Goal: Complete application form: Complete application form

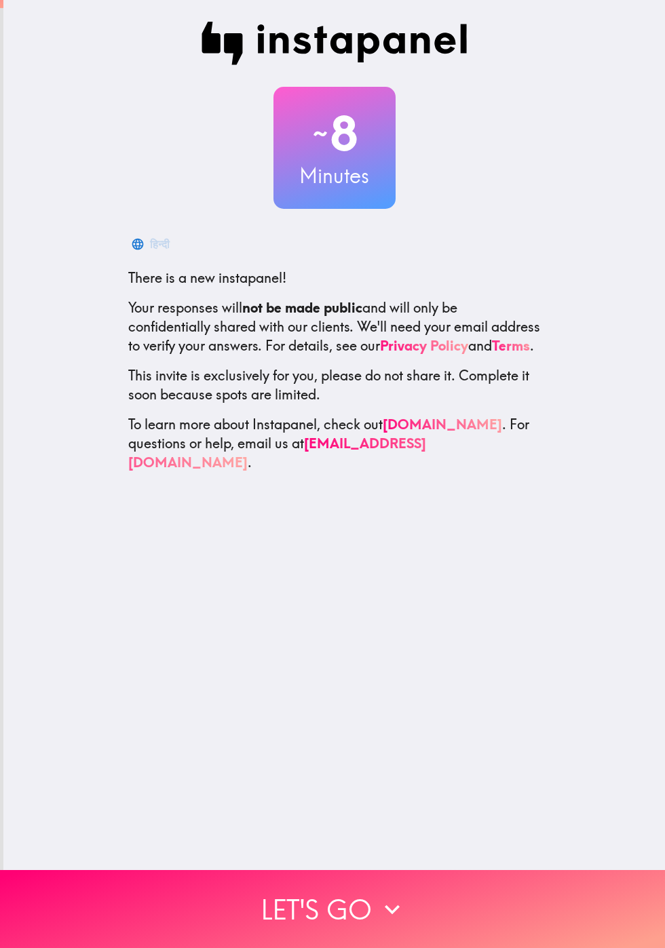
click at [303, 919] on button "Let's go" at bounding box center [332, 909] width 665 height 78
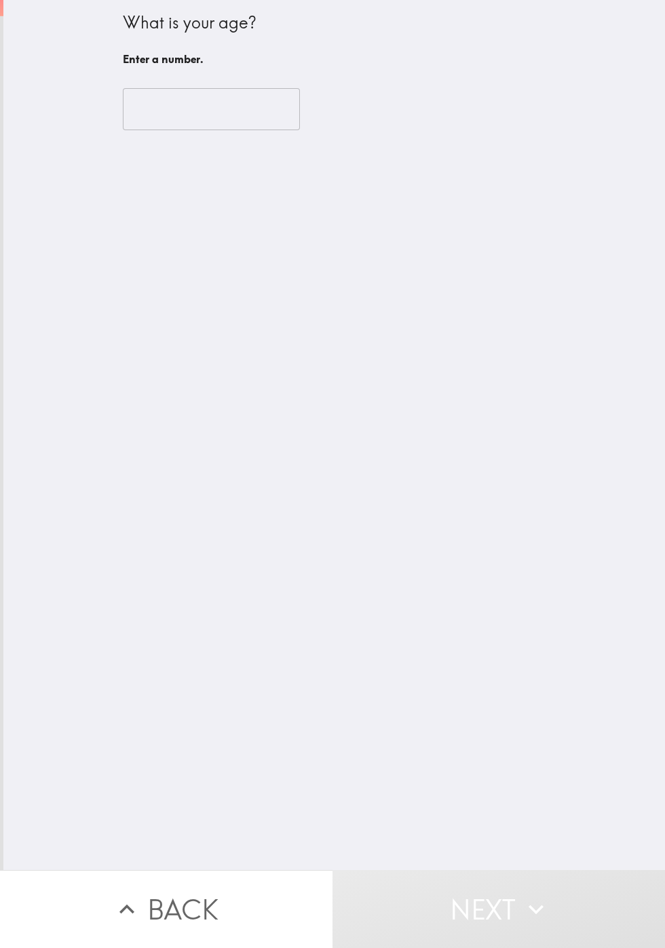
click at [161, 113] on input "number" at bounding box center [211, 109] width 177 height 42
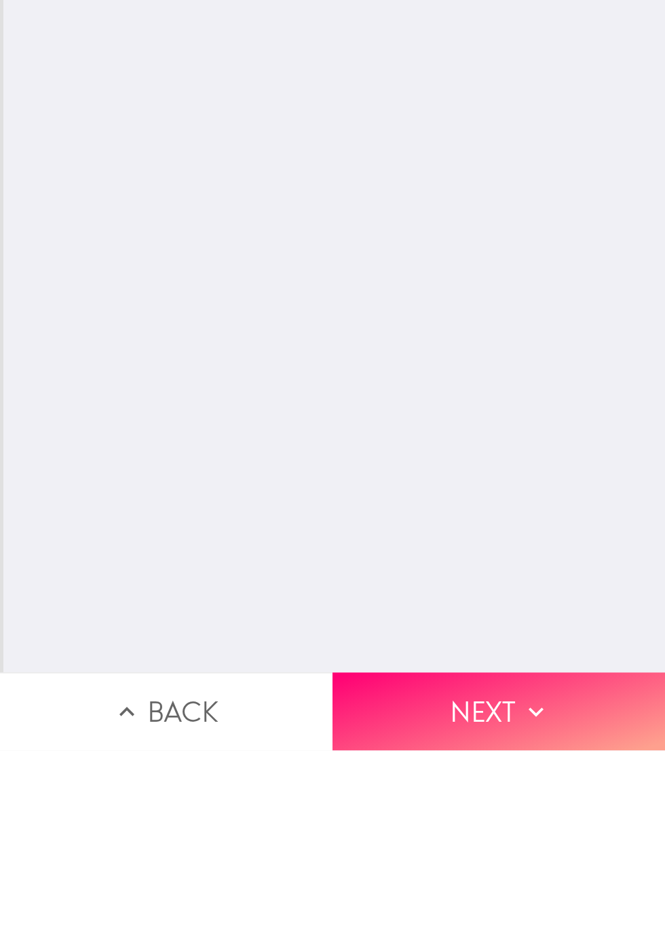
type input "73"
click at [435, 809] on div "What is your age? Tap "Next" if you're done. Enter a number. 73 ​" at bounding box center [333, 435] width 661 height 871
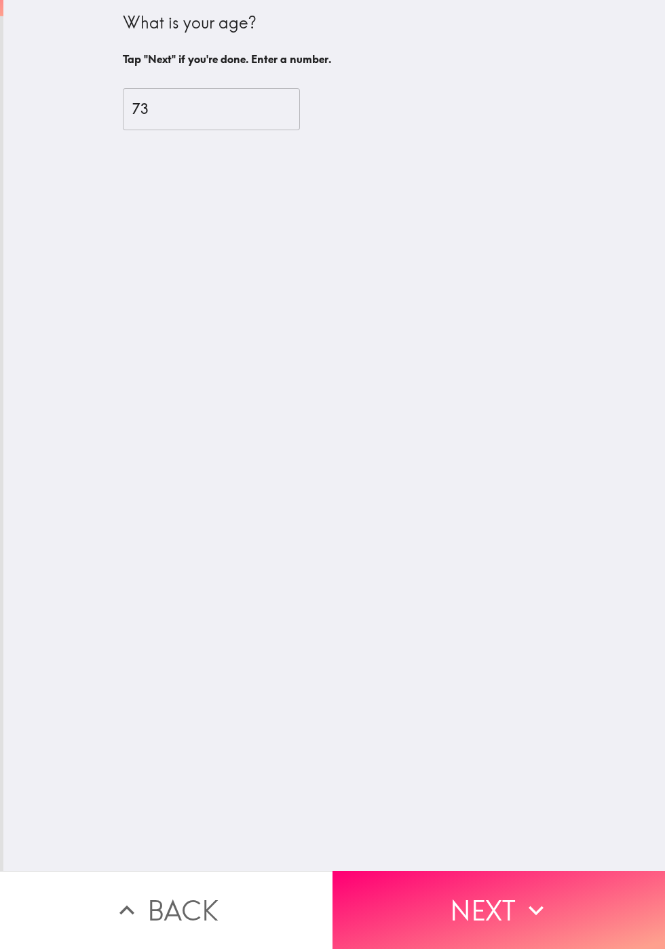
click at [456, 724] on div "What is your age? Tap "Next" if you're done. Enter a number. 73 ​" at bounding box center [333, 435] width 661 height 871
click at [488, 903] on button "Next" at bounding box center [498, 910] width 332 height 78
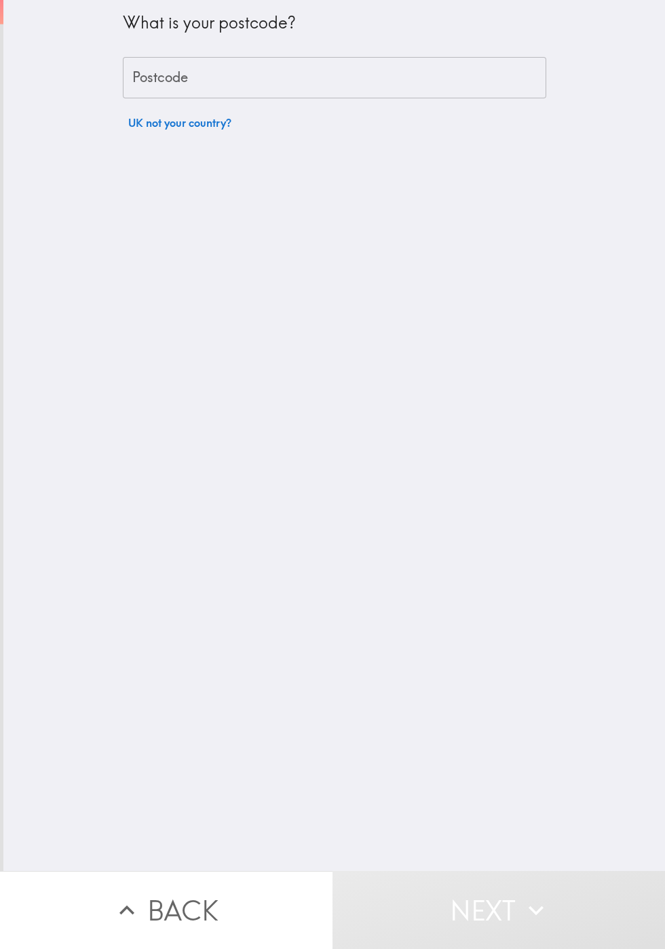
click at [235, 74] on input "Postcode" at bounding box center [334, 78] width 423 height 42
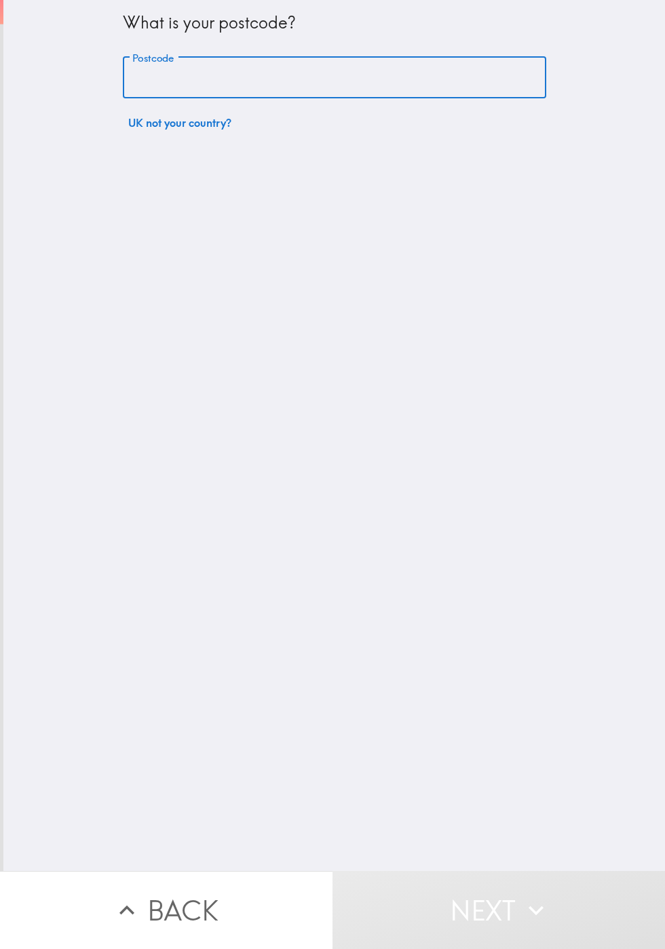
type input "GU24 0JZ"
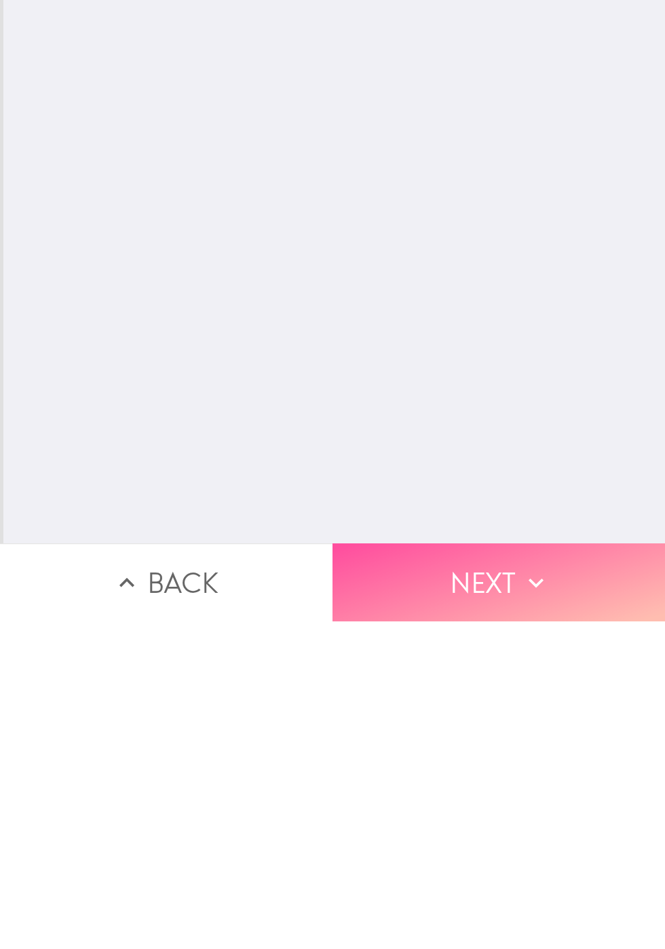
click at [445, 907] on button "Next" at bounding box center [498, 910] width 332 height 78
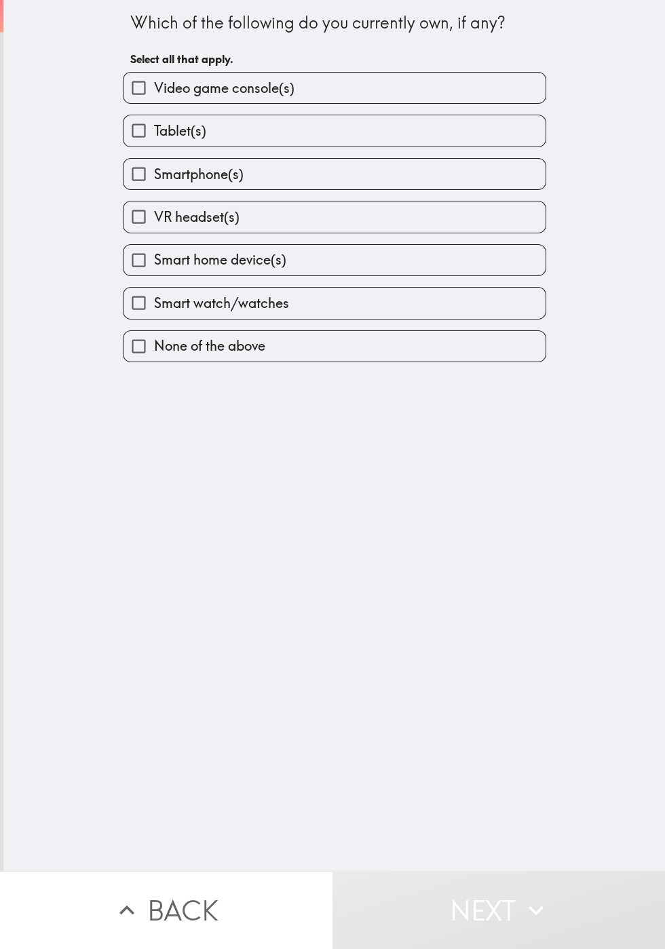
click at [147, 146] on input "Tablet(s)" at bounding box center [138, 130] width 31 height 31
checkbox input "true"
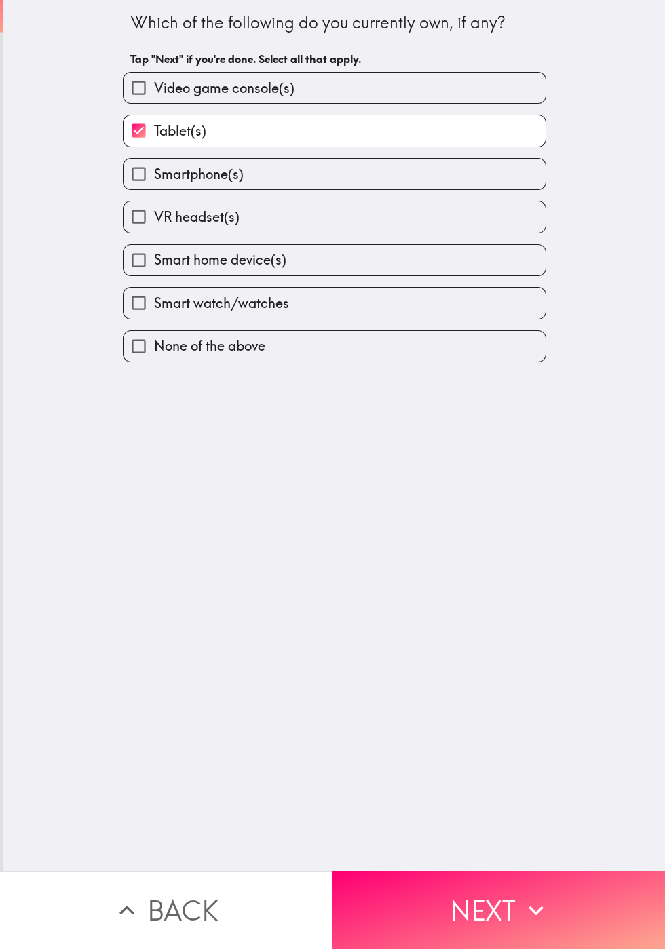
click at [144, 189] on input "Smartphone(s)" at bounding box center [138, 174] width 31 height 31
checkbox input "true"
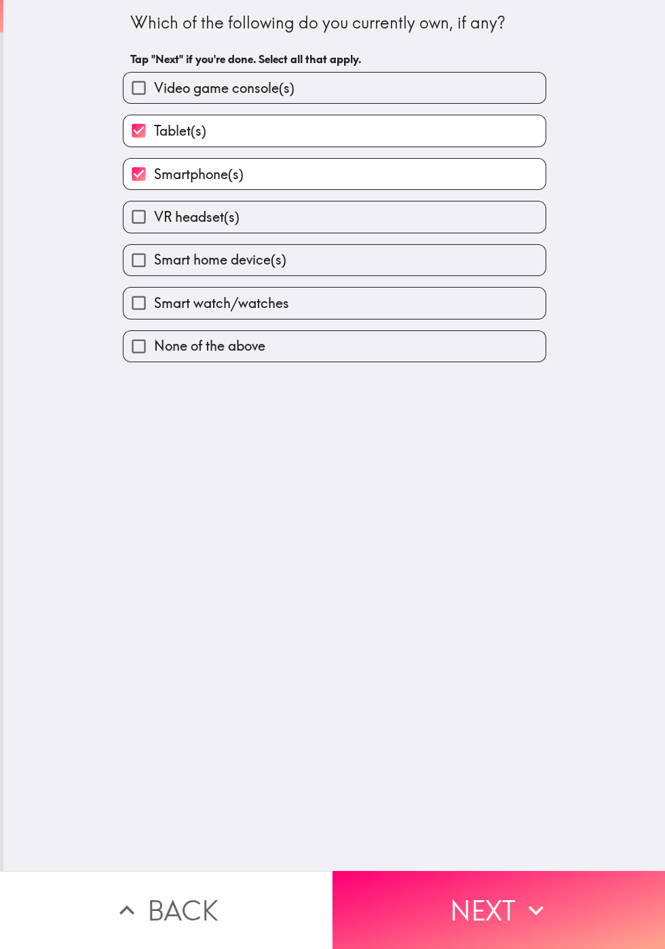
click at [468, 901] on button "Next" at bounding box center [498, 910] width 332 height 78
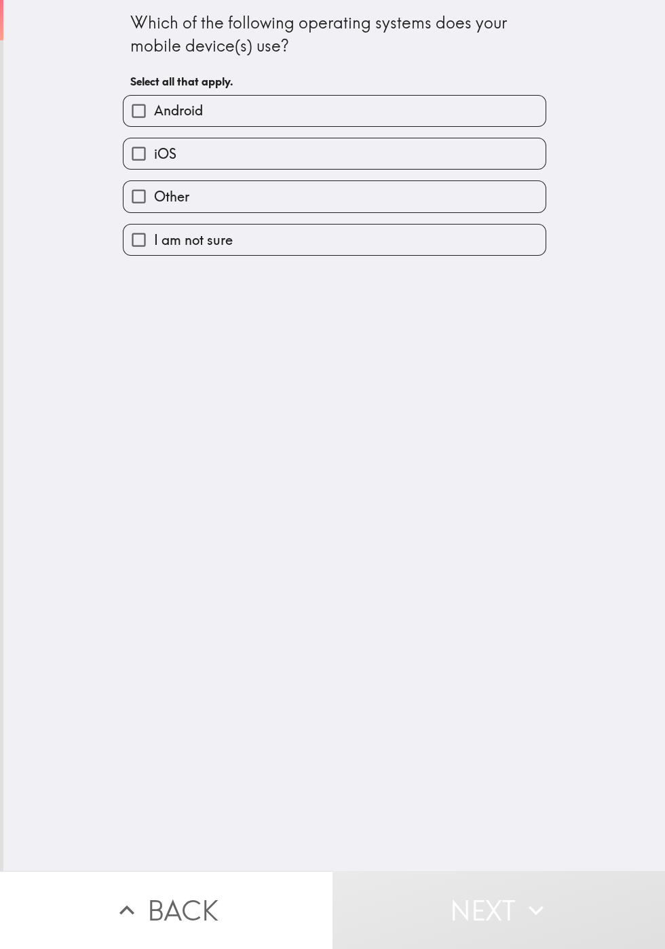
click at [151, 115] on input "Android" at bounding box center [138, 111] width 31 height 31
checkbox input "true"
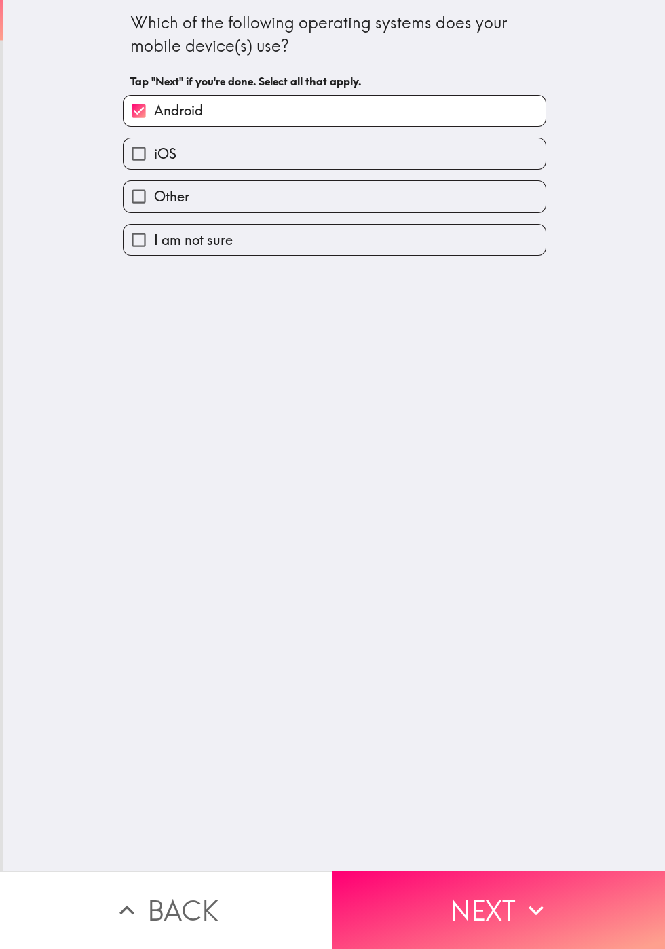
click at [459, 902] on button "Next" at bounding box center [498, 910] width 332 height 78
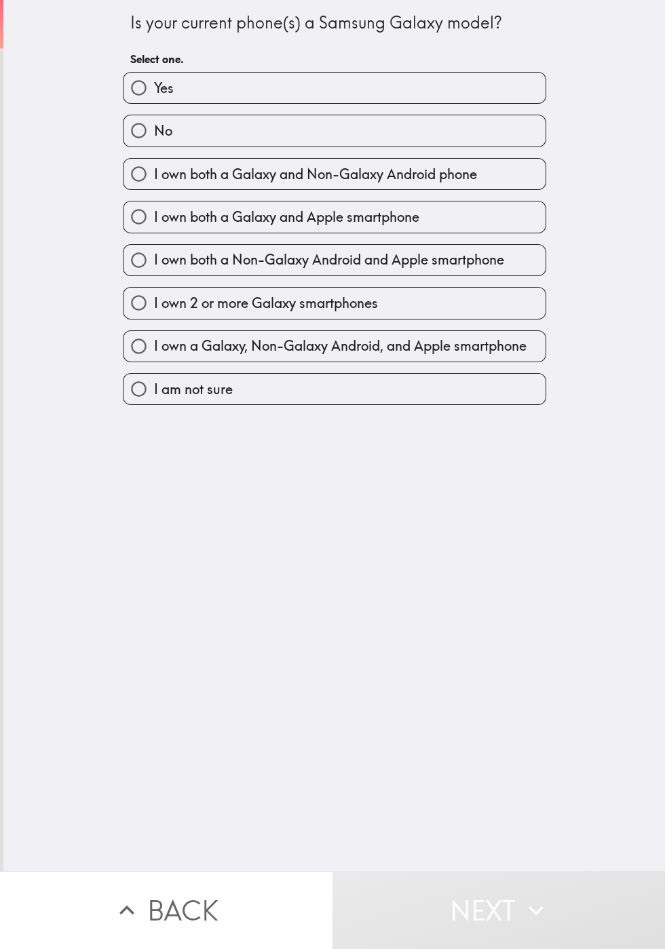
click at [140, 146] on input "No" at bounding box center [138, 130] width 31 height 31
radio input "true"
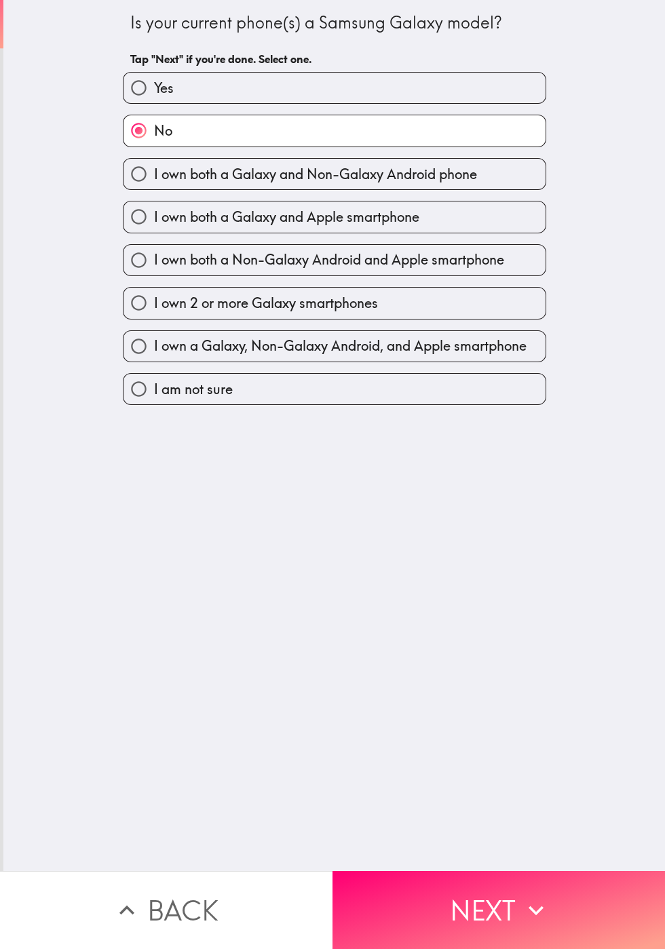
click at [476, 902] on button "Next" at bounding box center [498, 910] width 332 height 78
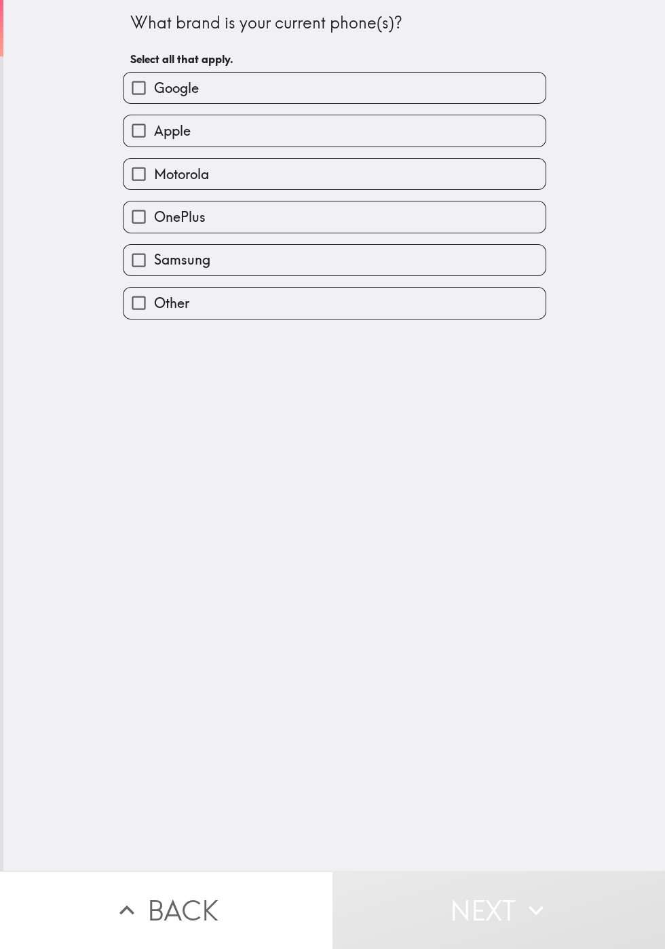
click at [152, 304] on input "Other" at bounding box center [138, 303] width 31 height 31
checkbox input "true"
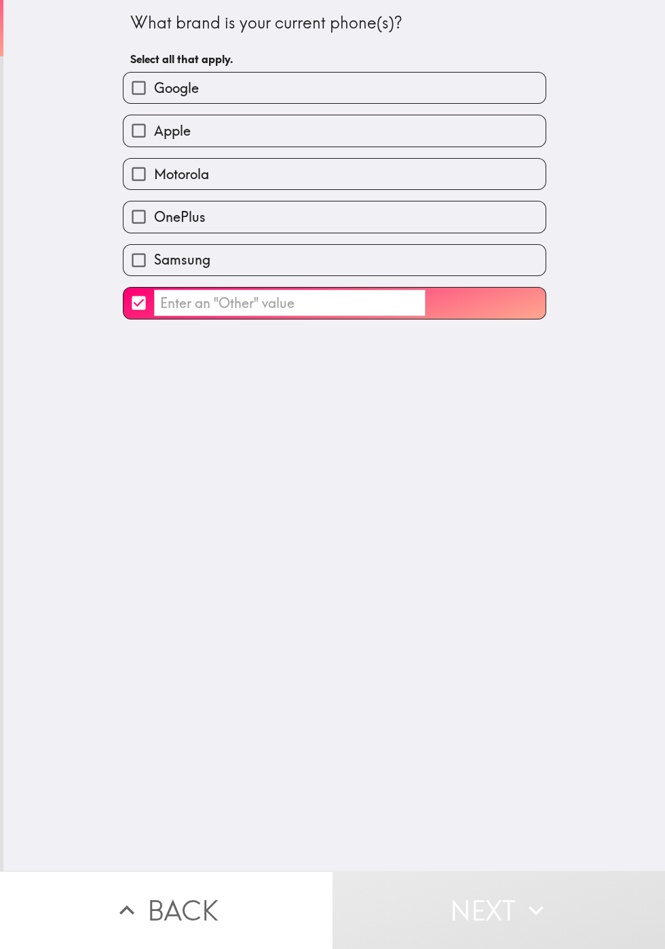
click at [177, 304] on input "​" at bounding box center [289, 303] width 271 height 26
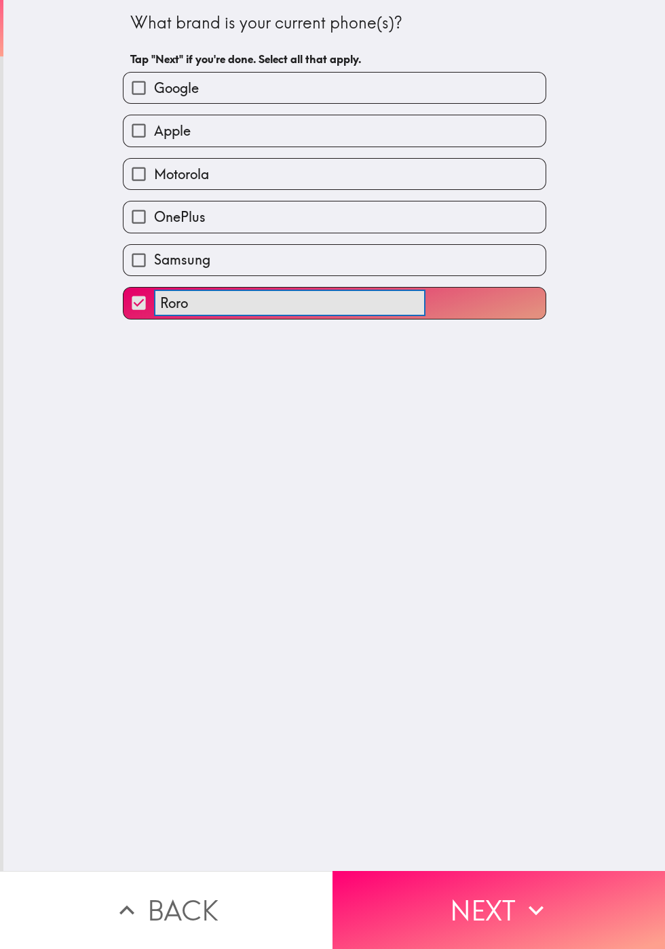
click at [167, 313] on input "Roro" at bounding box center [289, 303] width 271 height 26
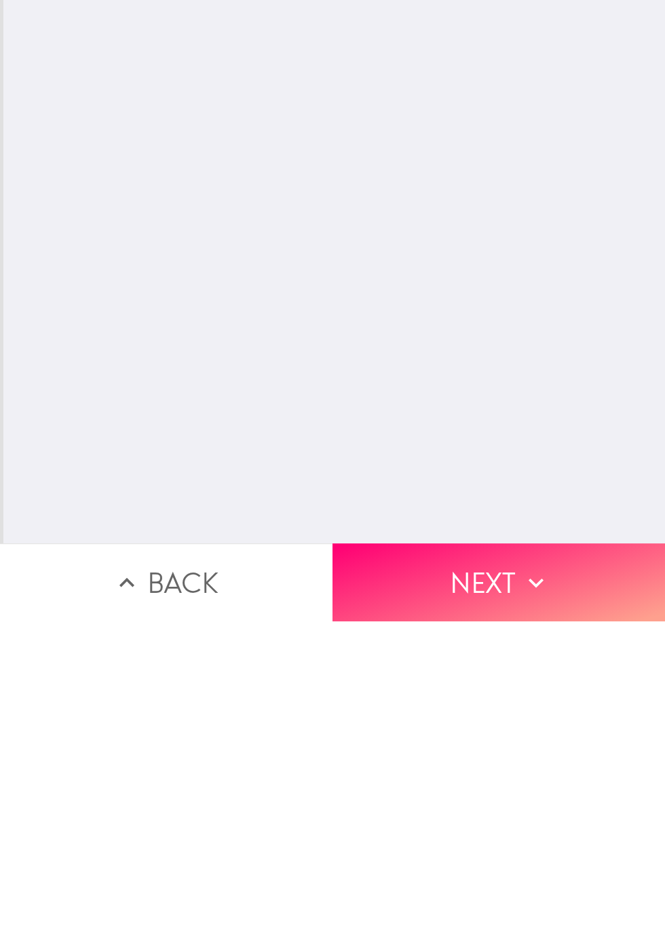
type input "Doro"
click at [449, 906] on button "Next" at bounding box center [498, 910] width 332 height 78
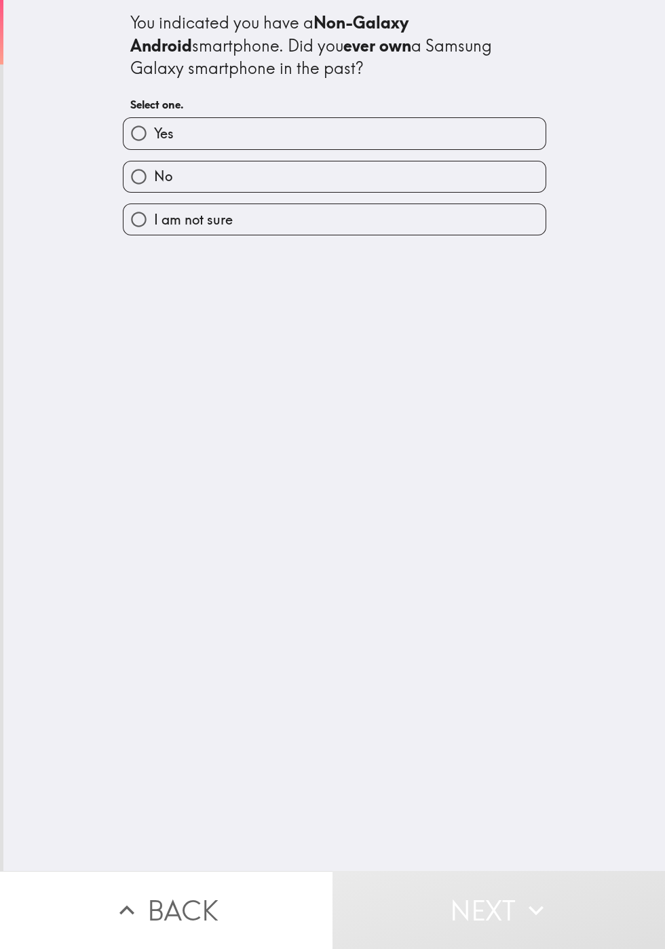
click at [150, 187] on input "No" at bounding box center [138, 176] width 31 height 31
radio input "true"
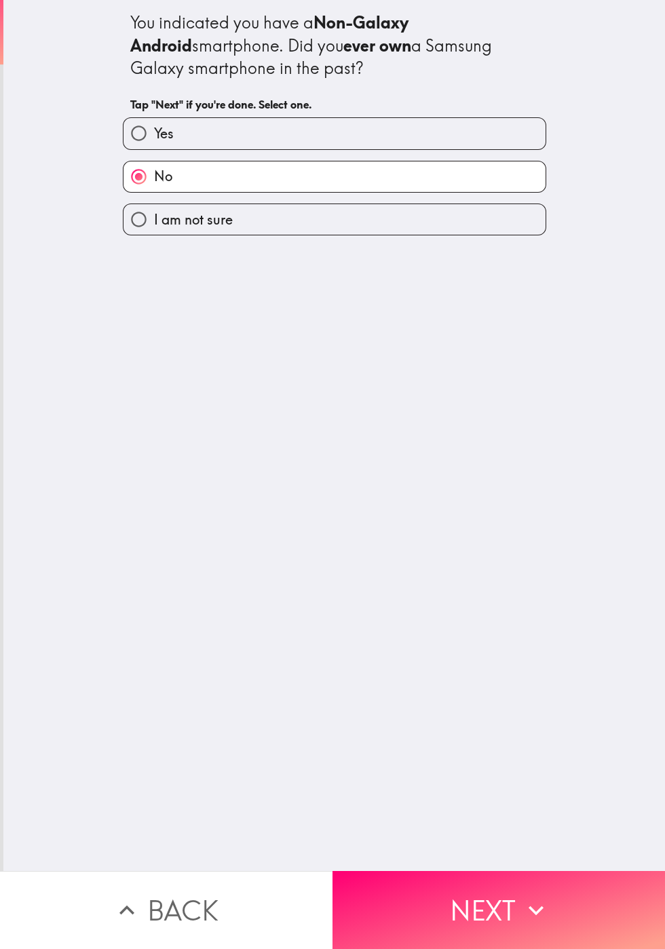
click at [464, 903] on button "Next" at bounding box center [498, 910] width 332 height 78
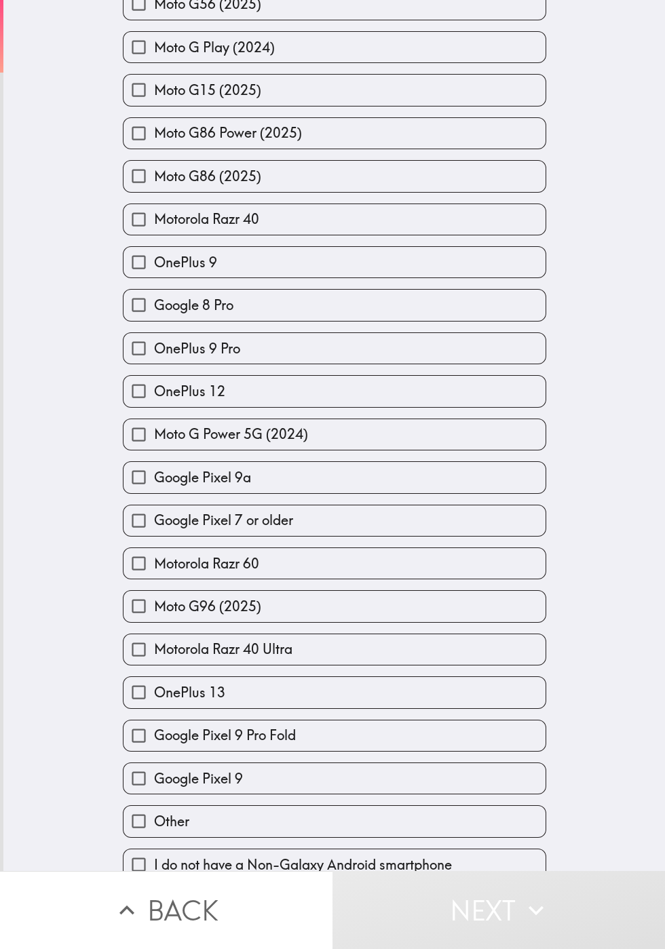
scroll to position [1049, 0]
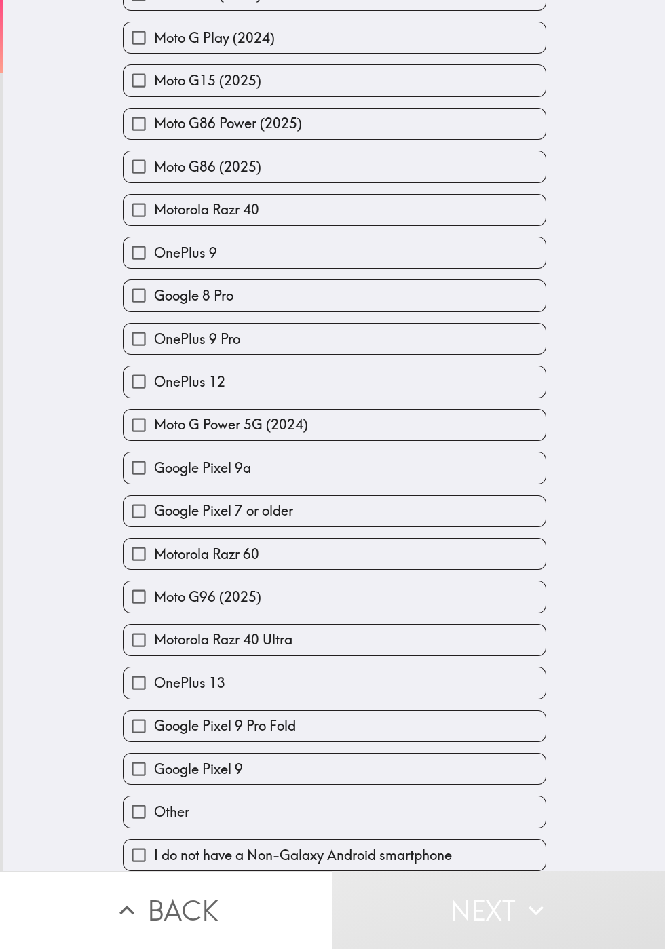
click at [176, 803] on span "Other" at bounding box center [171, 811] width 35 height 19
click at [154, 803] on input "Other" at bounding box center [138, 811] width 31 height 31
checkbox input "true"
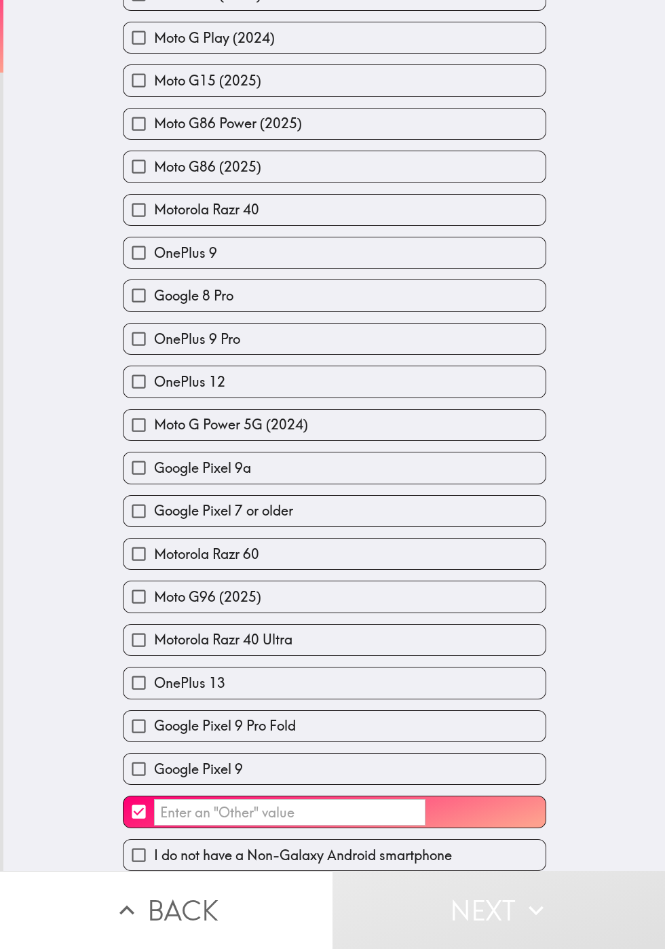
click at [187, 803] on input "​" at bounding box center [289, 812] width 271 height 26
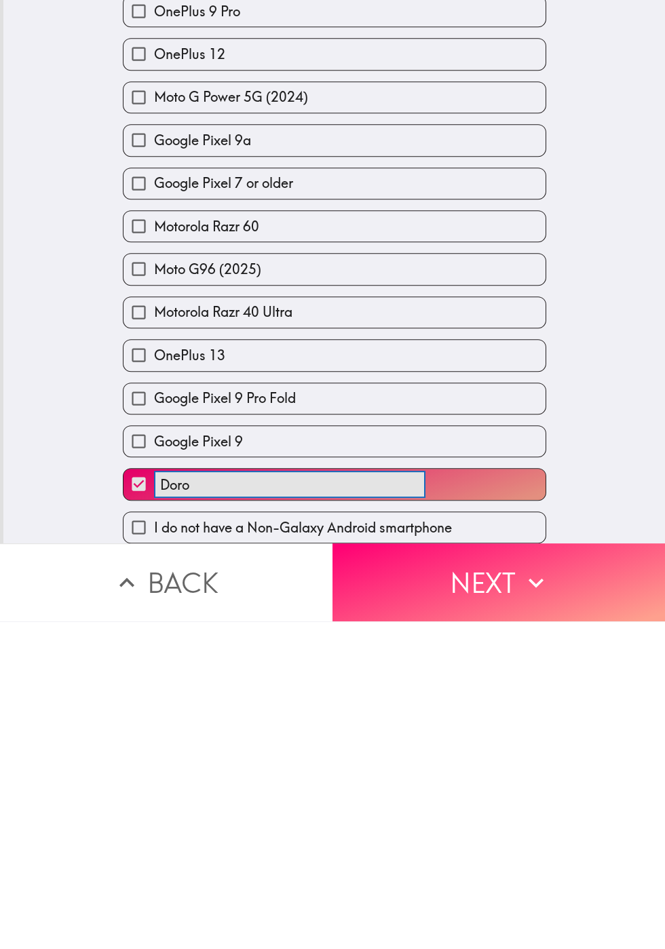
type input "Doro"
click at [478, 910] on button "Next" at bounding box center [498, 910] width 332 height 78
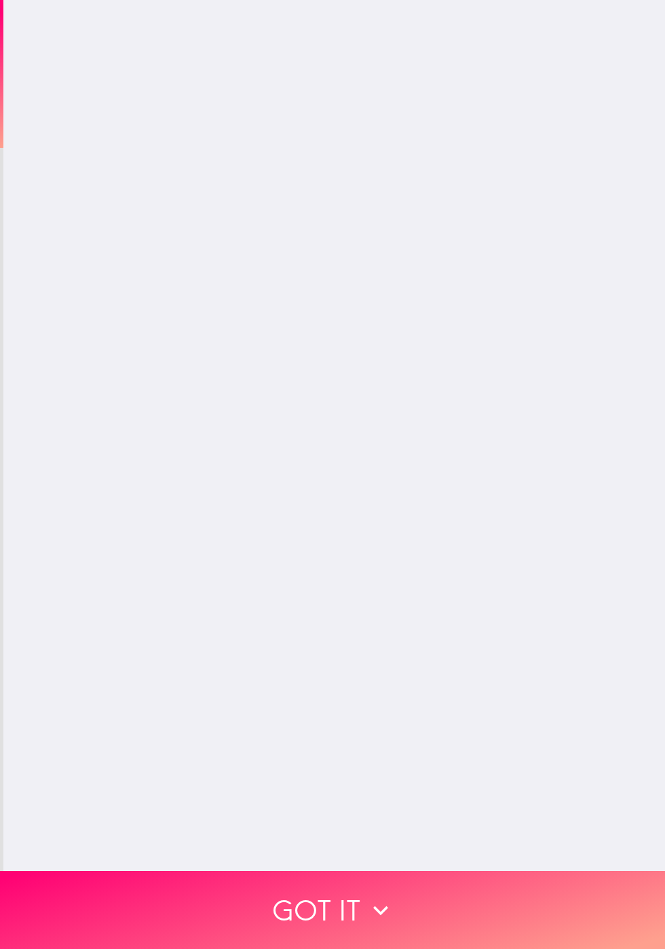
scroll to position [0, 0]
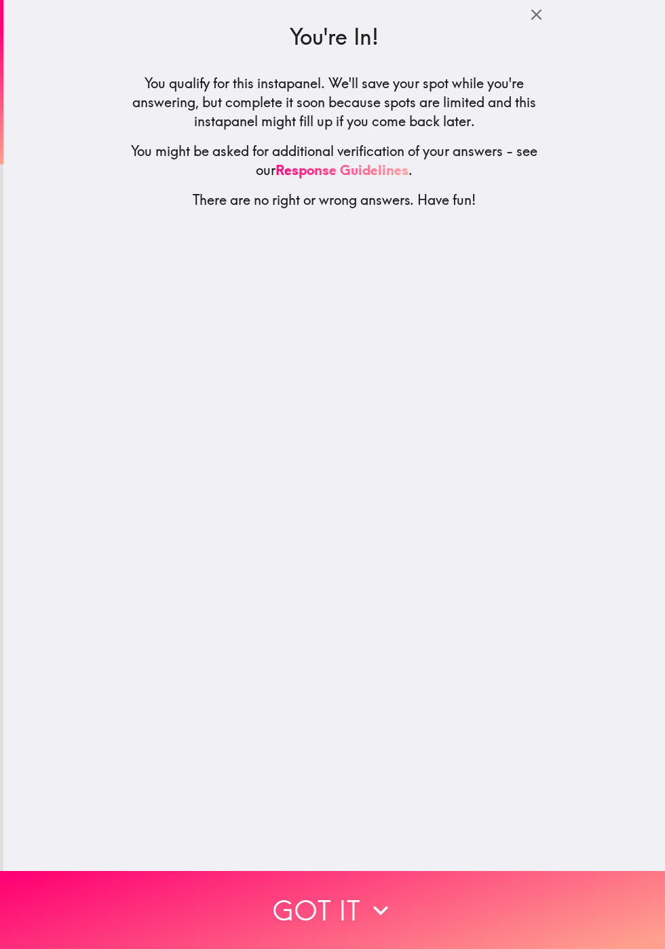
click at [313, 918] on button "Got it" at bounding box center [332, 910] width 665 height 78
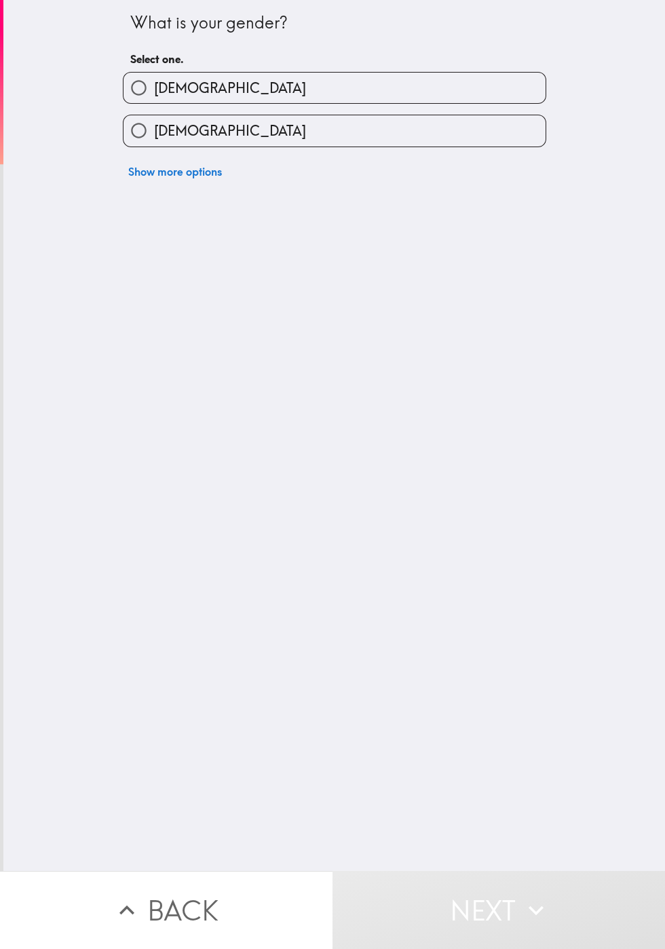
click at [174, 98] on span "[DEMOGRAPHIC_DATA]" at bounding box center [230, 88] width 152 height 19
click at [154, 103] on input "[DEMOGRAPHIC_DATA]" at bounding box center [138, 88] width 31 height 31
radio input "true"
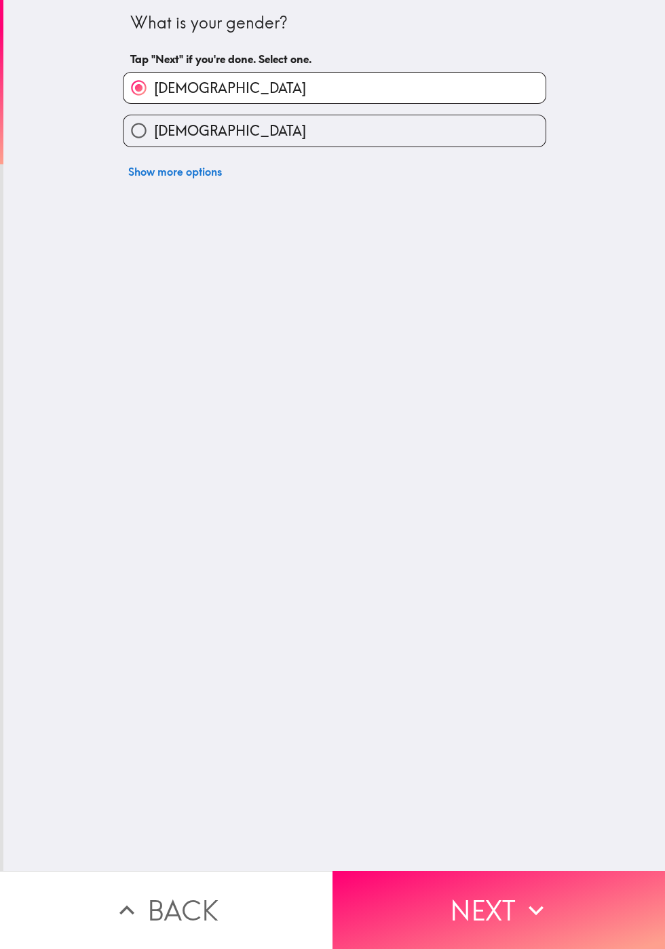
click at [459, 903] on button "Next" at bounding box center [498, 910] width 332 height 78
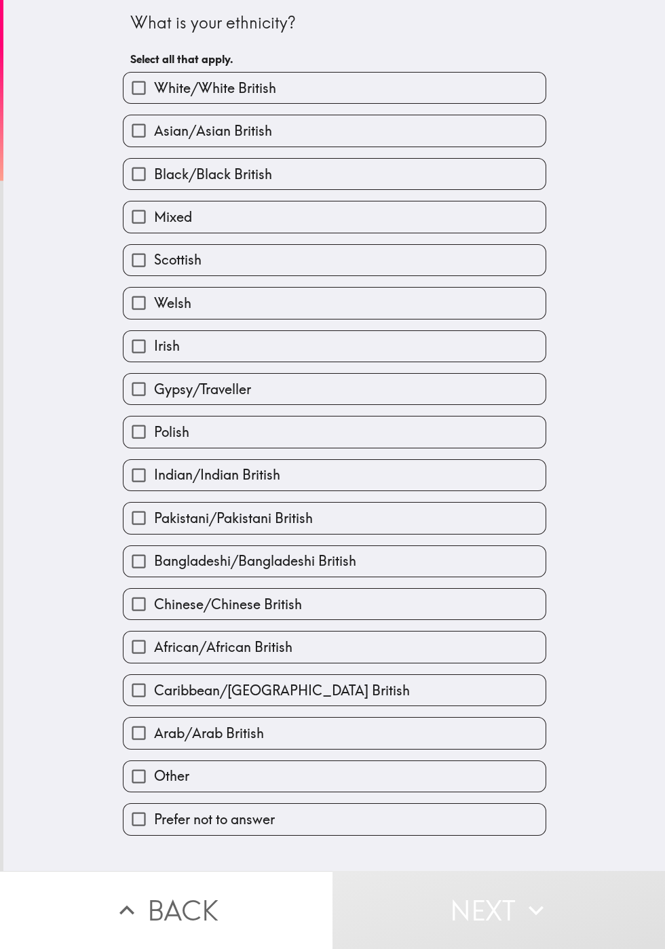
click at [185, 103] on label "White/White British" at bounding box center [334, 88] width 422 height 31
click at [154, 103] on input "White/White British" at bounding box center [138, 88] width 31 height 31
checkbox input "true"
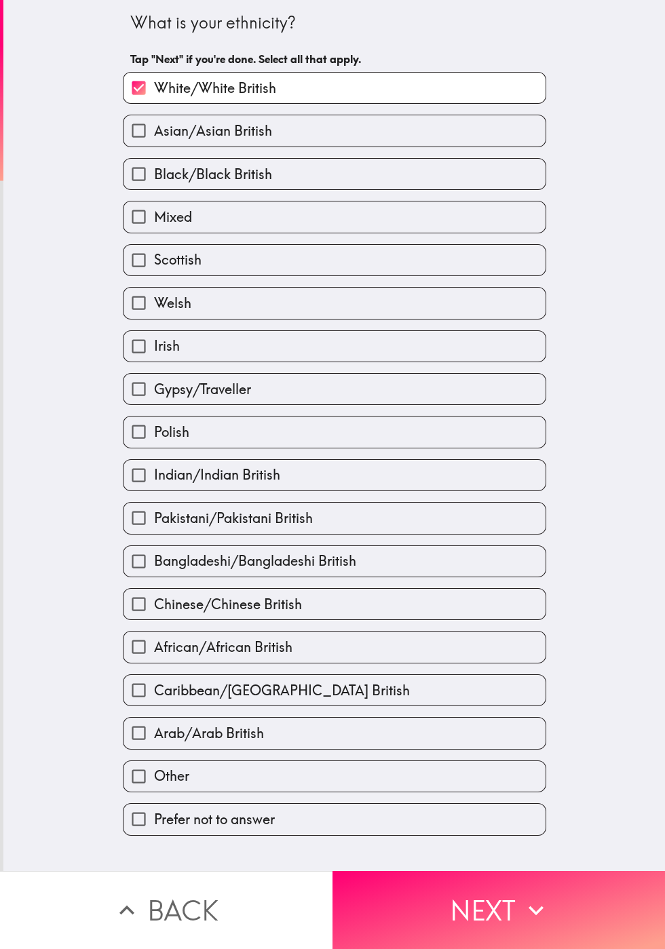
click at [467, 902] on button "Next" at bounding box center [498, 910] width 332 height 78
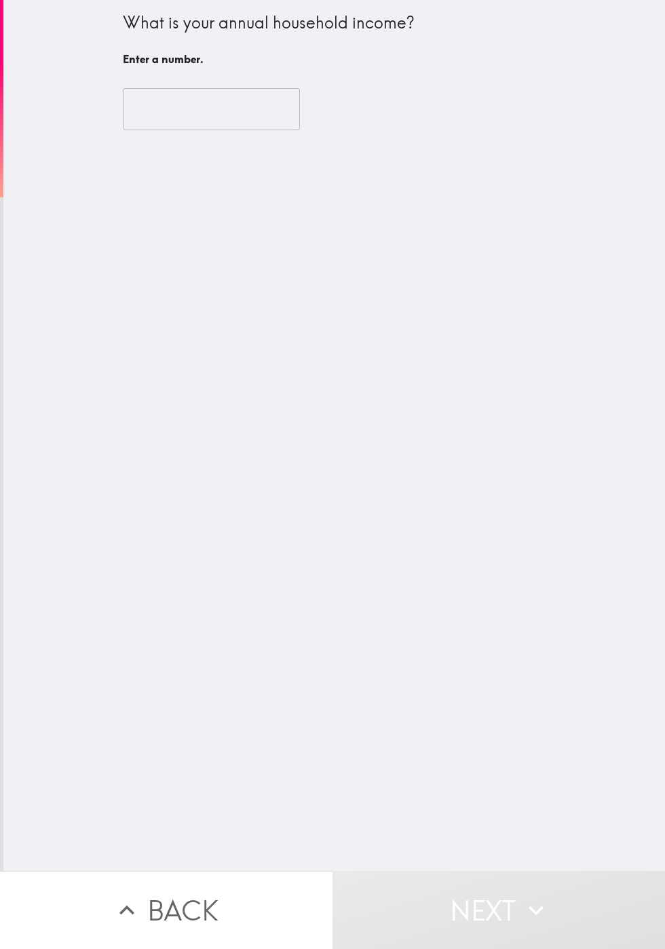
click at [151, 111] on input "number" at bounding box center [211, 109] width 177 height 42
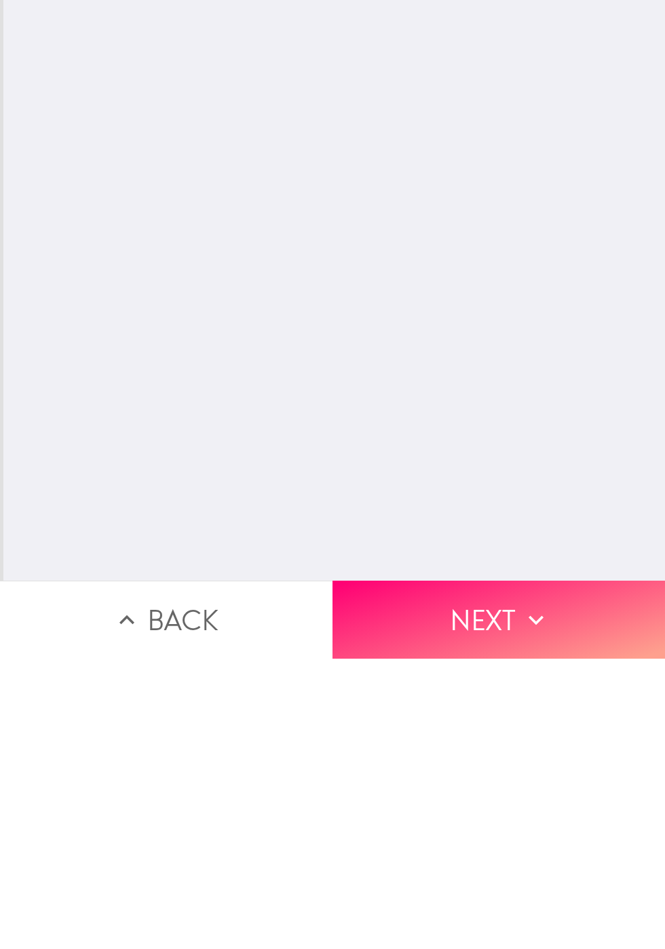
type input "66000"
click at [450, 914] on button "Next" at bounding box center [498, 910] width 332 height 78
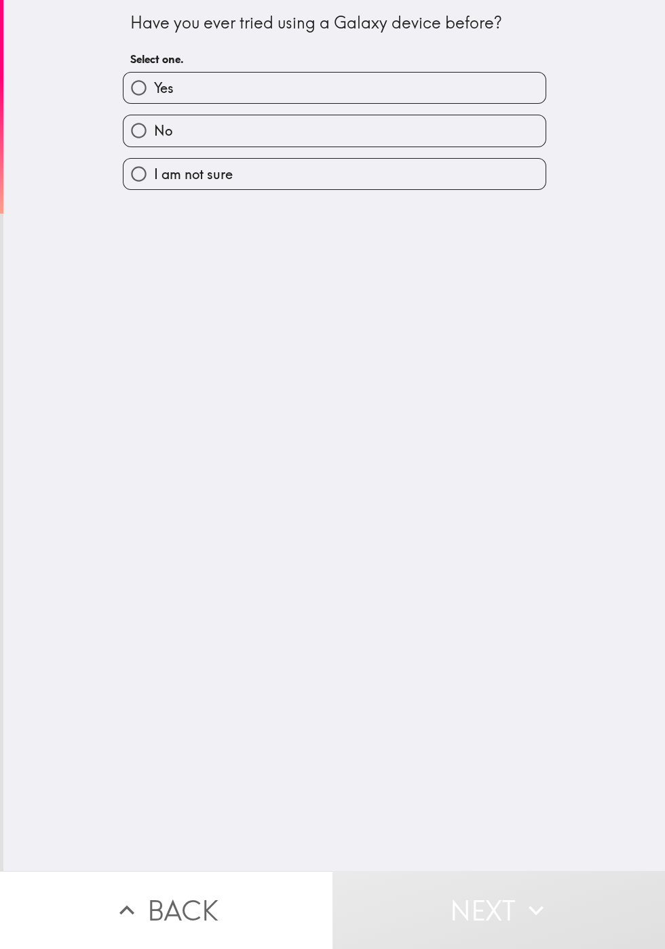
click at [166, 98] on span "Yes" at bounding box center [164, 88] width 20 height 19
click at [154, 103] on input "Yes" at bounding box center [138, 88] width 31 height 31
radio input "true"
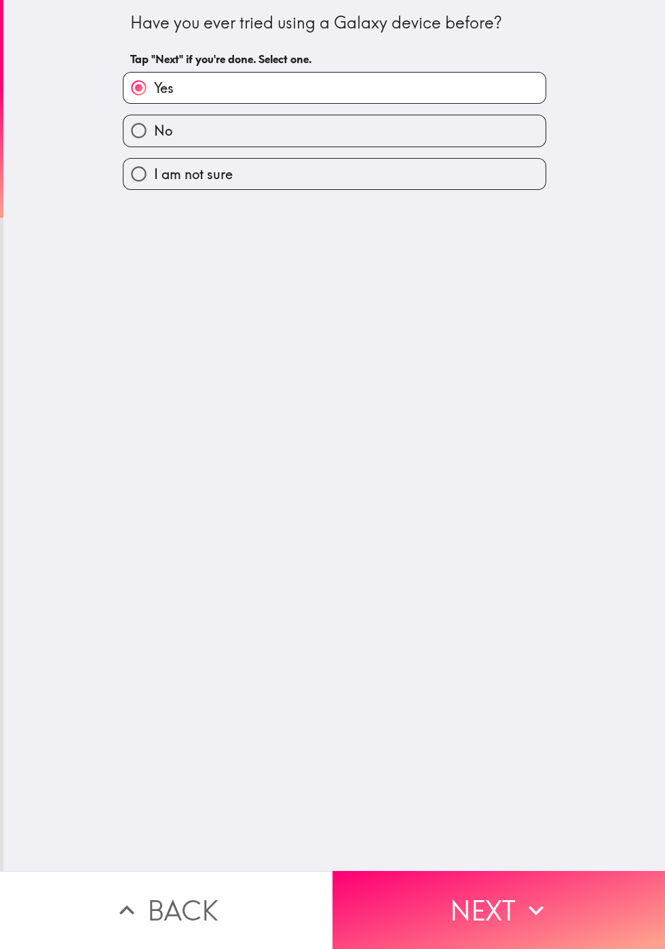
click at [478, 909] on button "Next" at bounding box center [498, 910] width 332 height 78
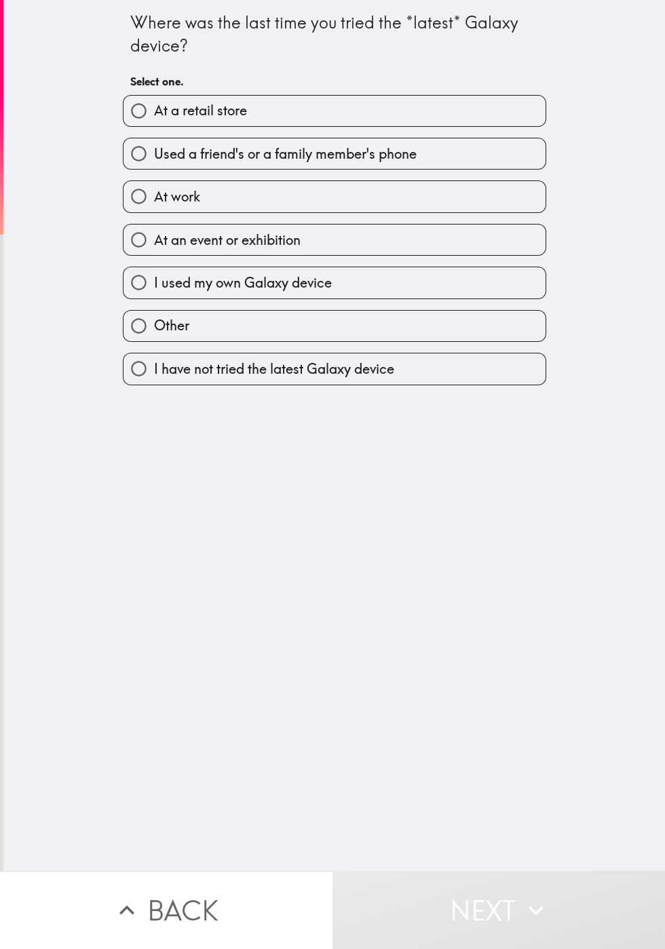
click at [226, 379] on span "I have not tried the latest Galaxy device" at bounding box center [274, 369] width 240 height 19
click at [154, 380] on input "I have not tried the latest Galaxy device" at bounding box center [138, 368] width 31 height 31
radio input "true"
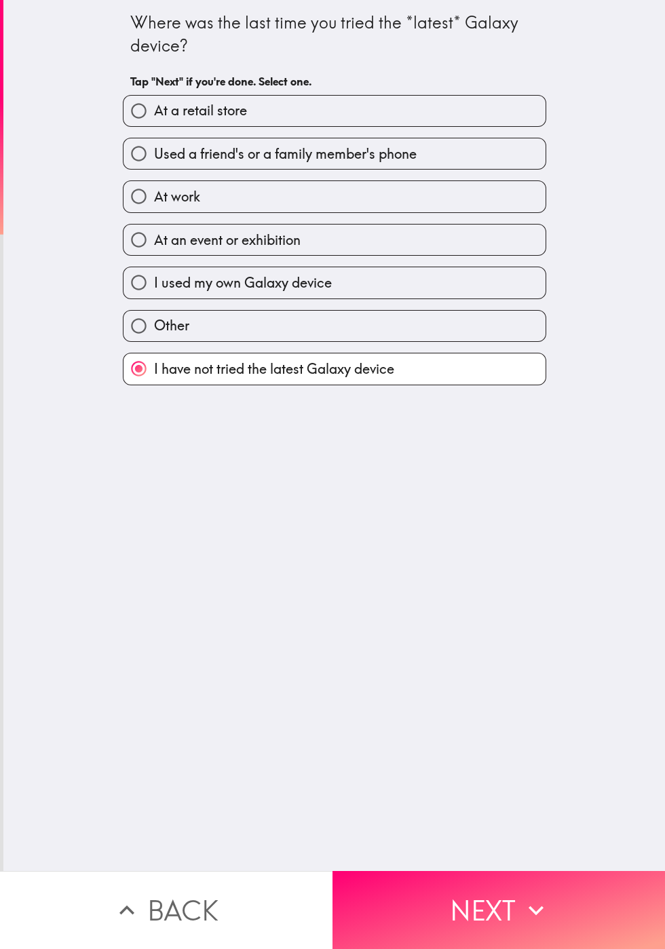
click at [478, 907] on button "Next" at bounding box center [498, 910] width 332 height 78
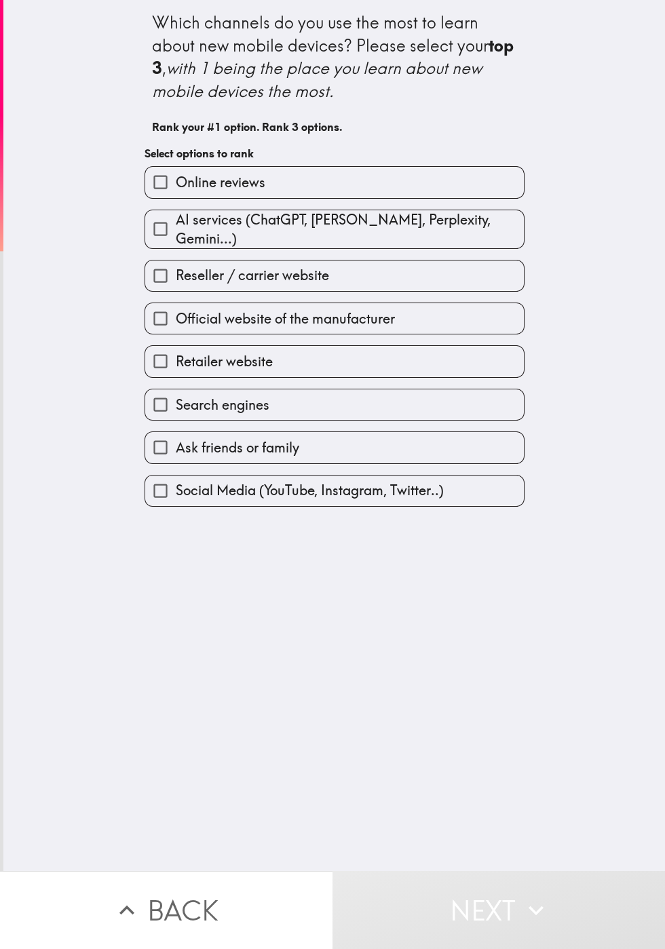
click at [202, 197] on label "Online reviews" at bounding box center [334, 182] width 379 height 31
click at [176, 197] on input "Online reviews" at bounding box center [160, 182] width 31 height 31
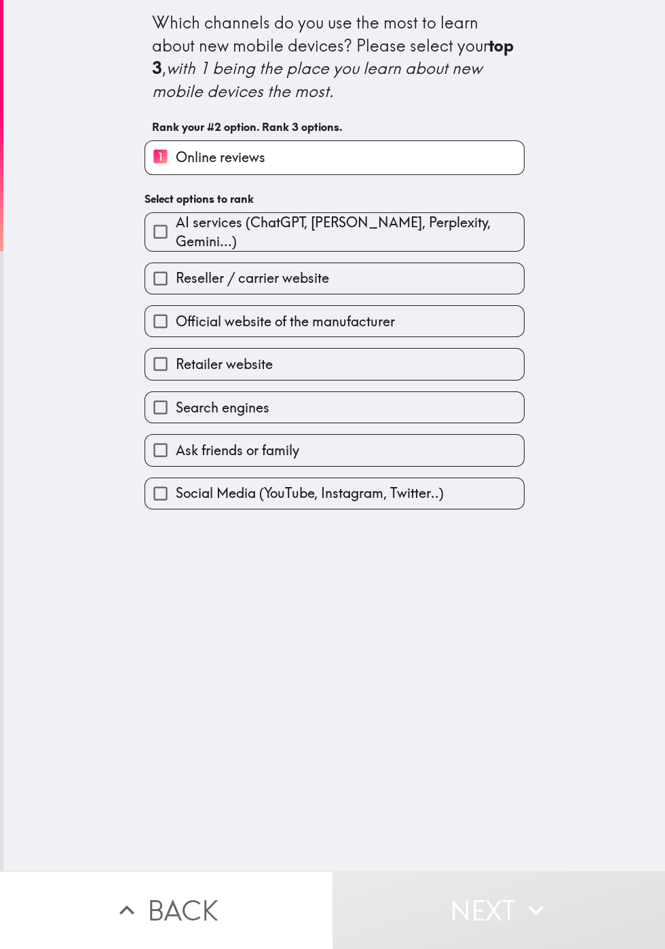
click at [226, 460] on span "Ask friends or family" at bounding box center [237, 450] width 123 height 19
click at [176, 465] on input "Ask friends or family" at bounding box center [160, 450] width 31 height 31
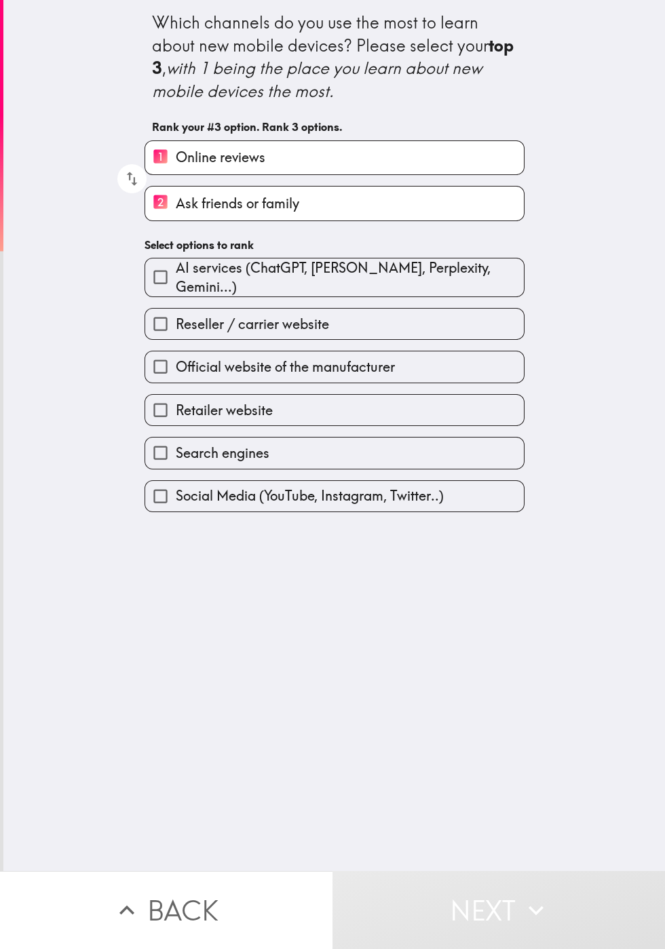
click at [218, 425] on label "Retailer website" at bounding box center [334, 410] width 379 height 31
click at [176, 425] on input "Retailer website" at bounding box center [160, 410] width 31 height 31
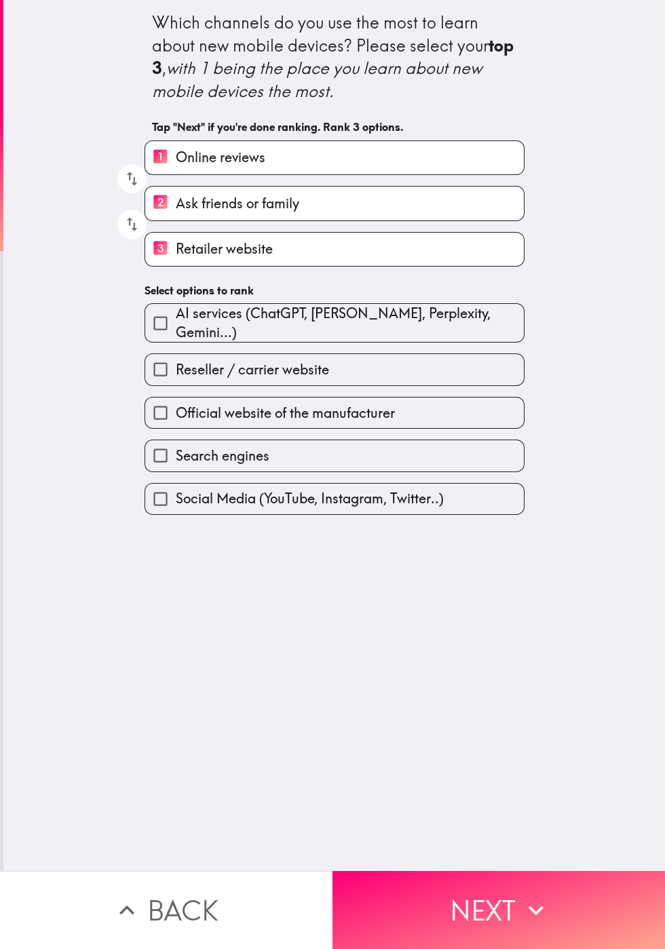
click at [477, 905] on button "Next" at bounding box center [498, 910] width 332 height 78
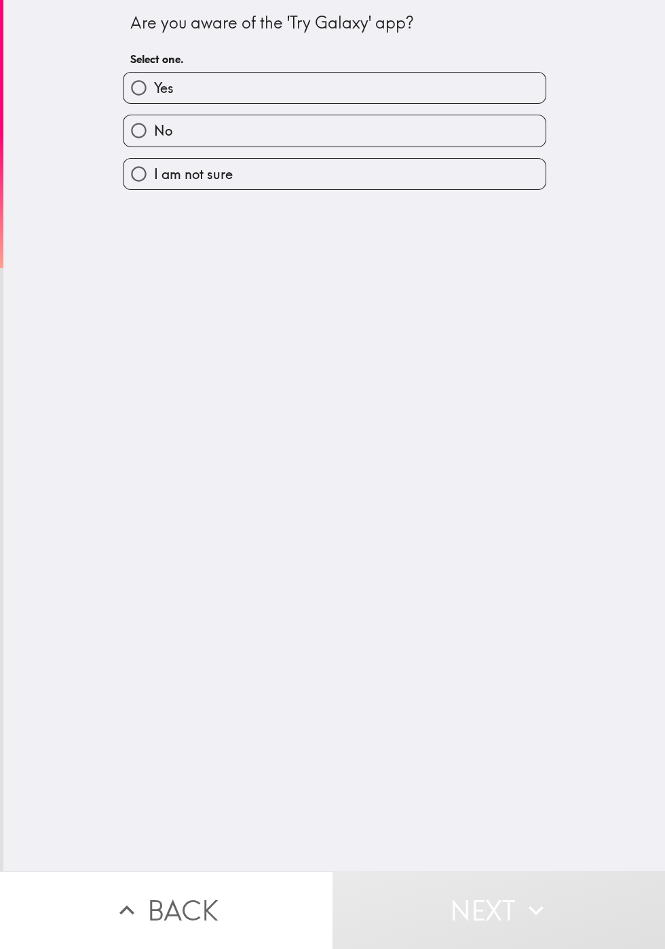
click at [177, 136] on label "No" at bounding box center [334, 130] width 422 height 31
click at [154, 136] on input "No" at bounding box center [138, 130] width 31 height 31
radio input "true"
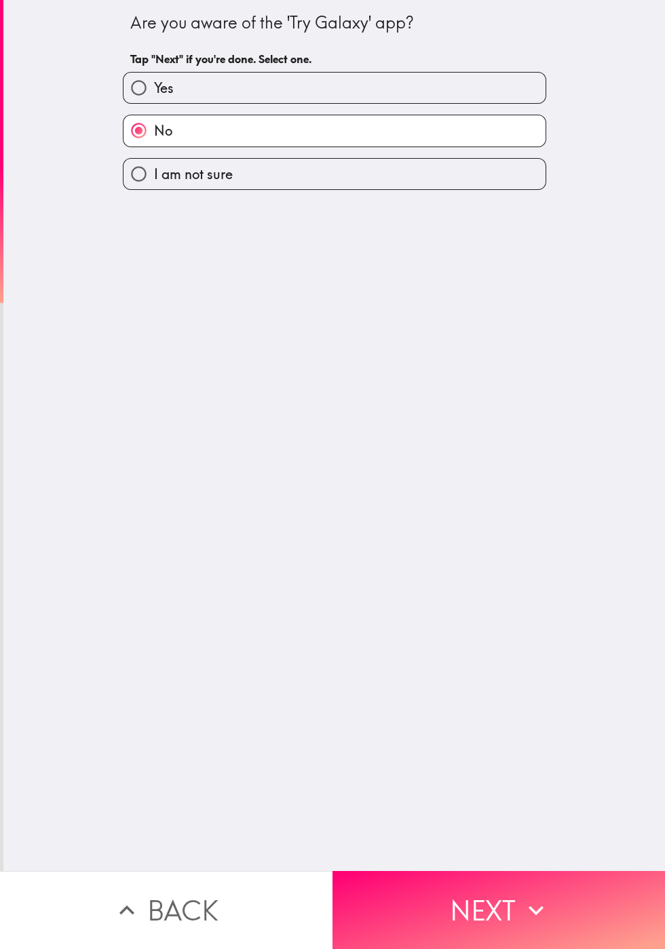
click at [484, 902] on button "Next" at bounding box center [498, 910] width 332 height 78
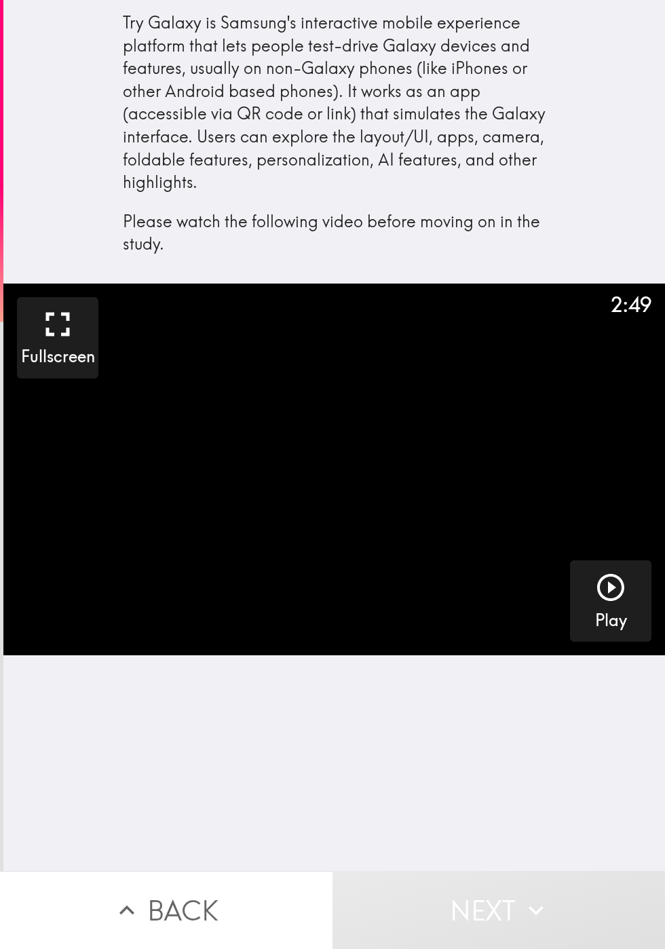
click at [621, 601] on icon "button" at bounding box center [610, 587] width 27 height 27
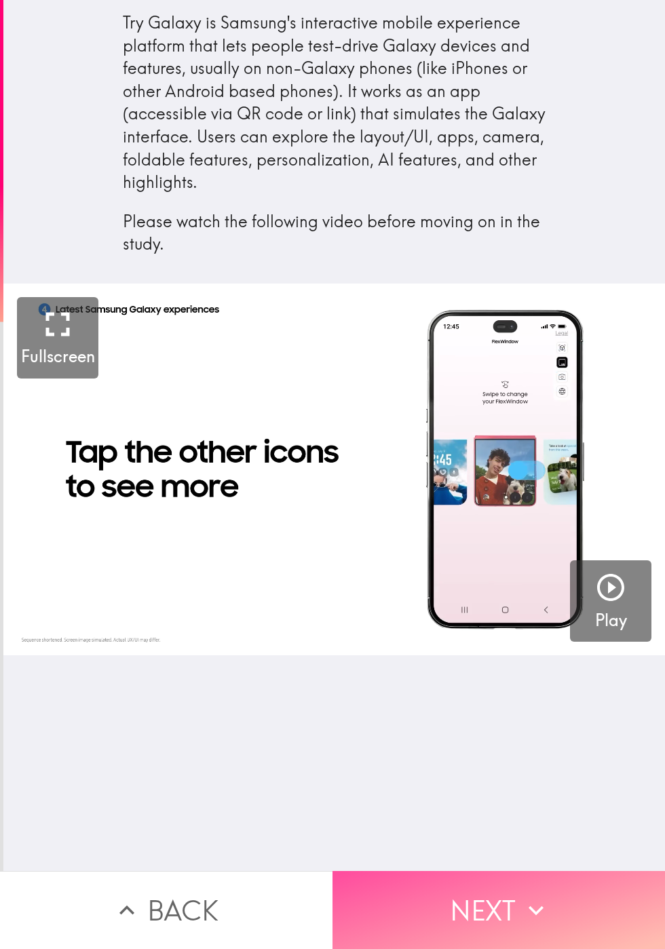
click at [465, 904] on button "Next" at bounding box center [498, 910] width 332 height 78
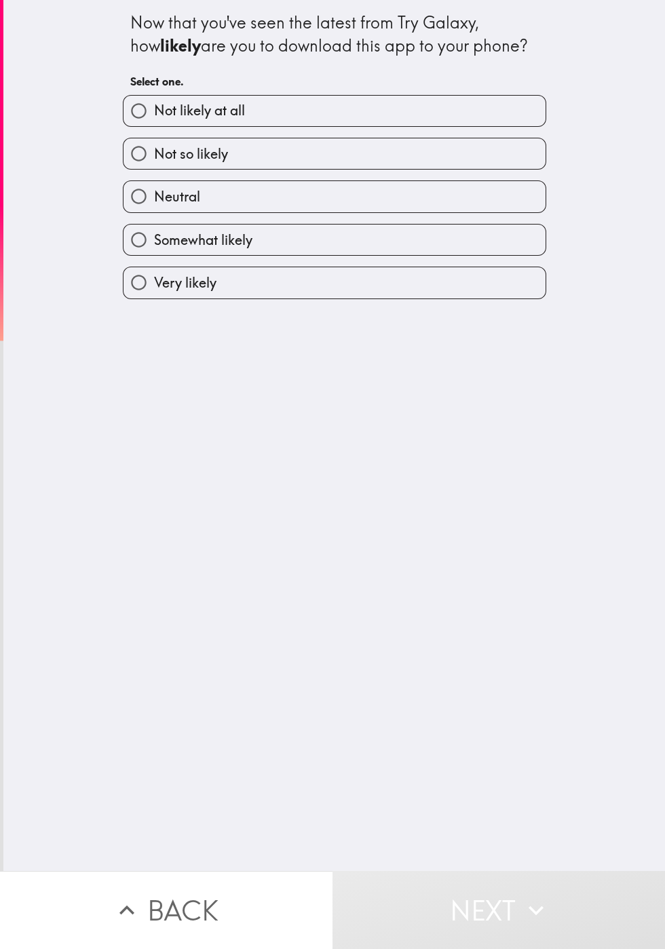
click at [183, 120] on span "Not likely at all" at bounding box center [199, 110] width 91 height 19
click at [154, 126] on input "Not likely at all" at bounding box center [138, 111] width 31 height 31
radio input "true"
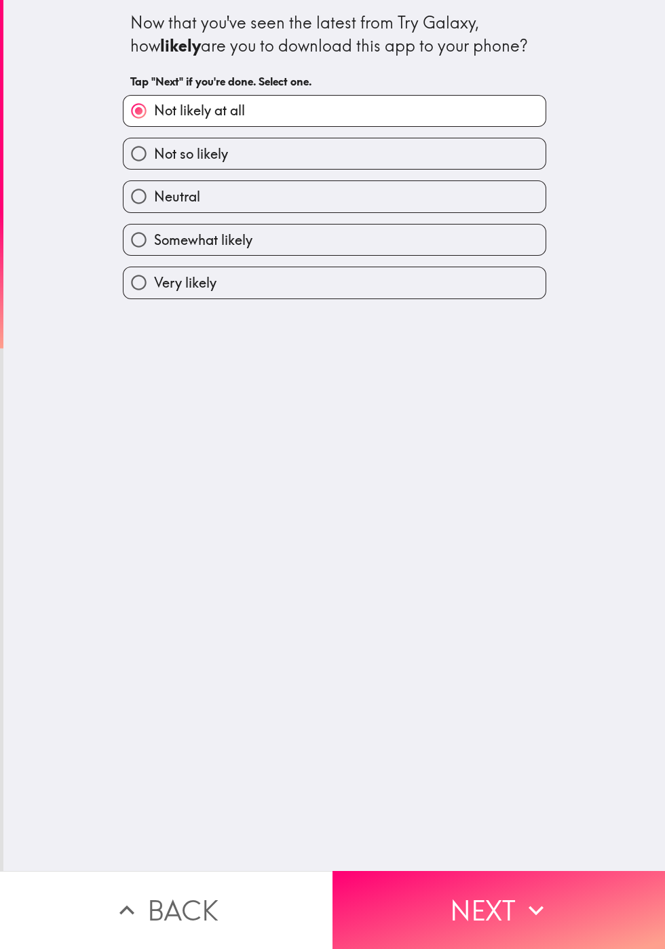
click at [469, 915] on button "Next" at bounding box center [498, 910] width 332 height 78
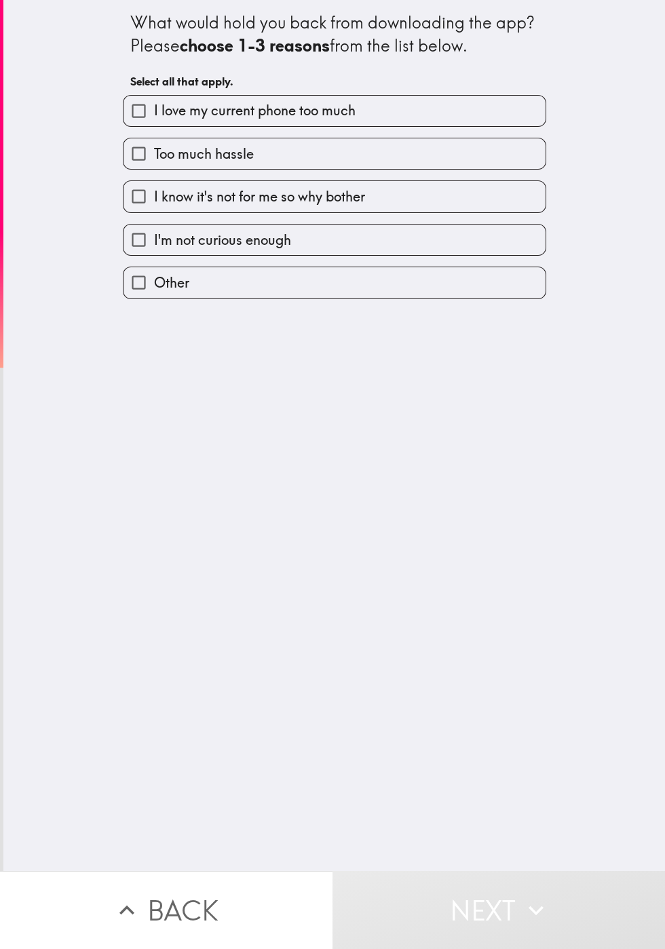
click at [174, 250] on span "I'm not curious enough" at bounding box center [222, 240] width 137 height 19
click at [154, 255] on input "I'm not curious enough" at bounding box center [138, 240] width 31 height 31
checkbox input "true"
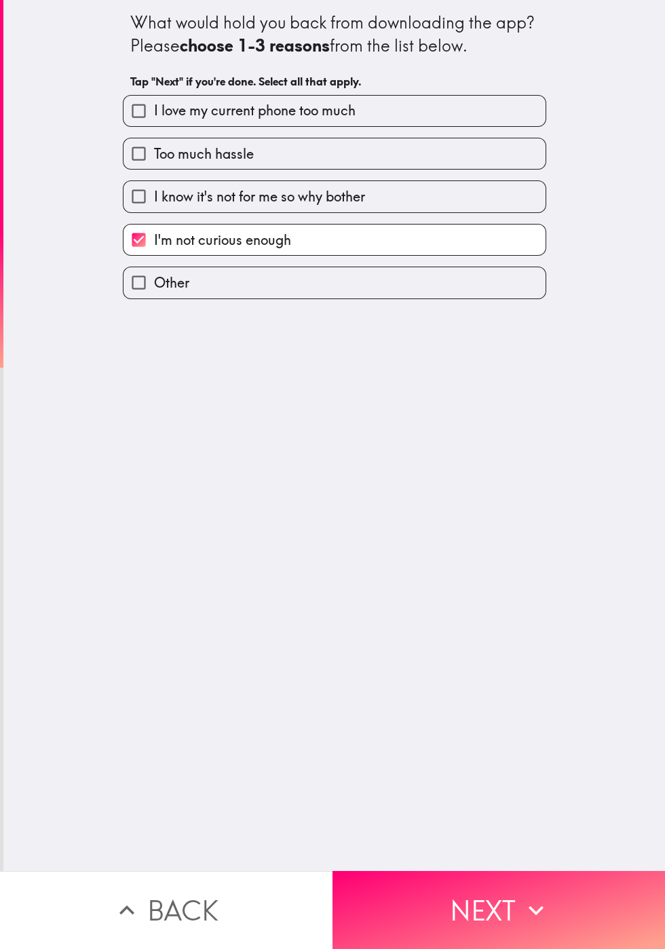
click at [180, 206] on span "I know it's not for me so why bother" at bounding box center [259, 196] width 211 height 19
click at [154, 212] on input "I know it's not for me so why bother" at bounding box center [138, 196] width 31 height 31
checkbox input "true"
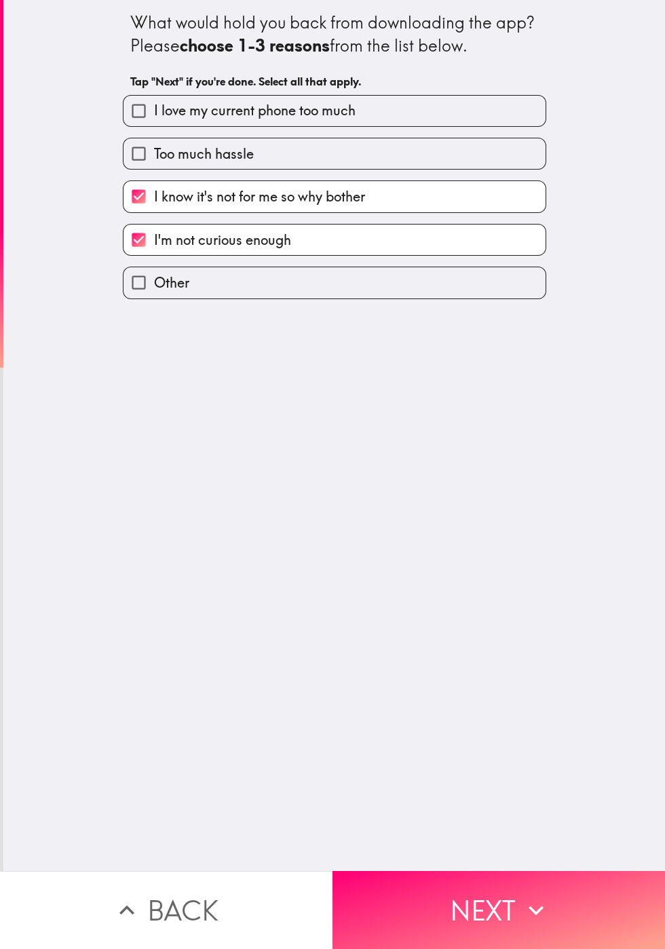
click at [144, 169] on input "Too much hassle" at bounding box center [138, 153] width 31 height 31
checkbox input "true"
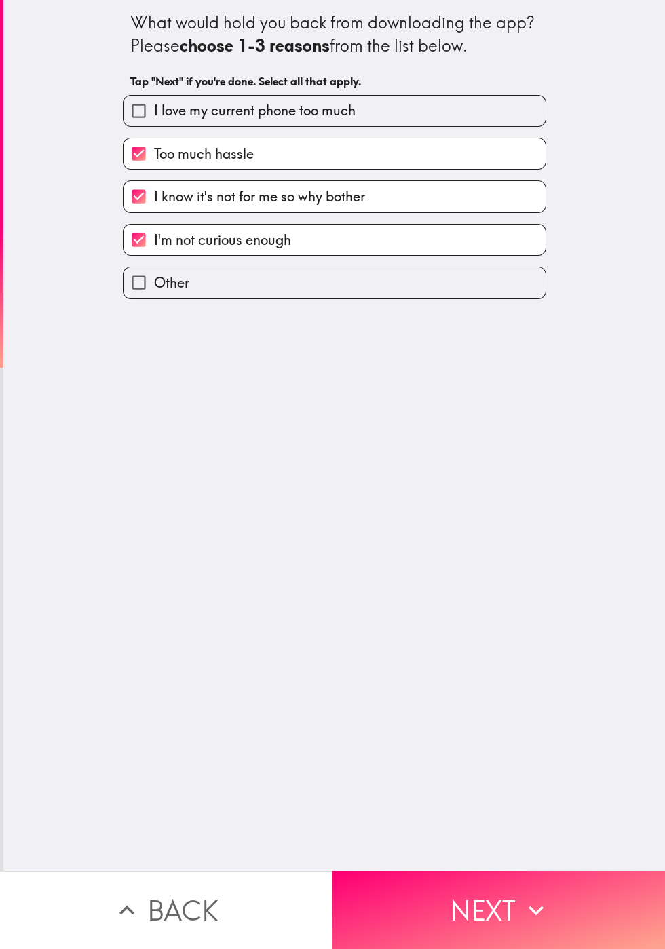
click at [444, 897] on button "Next" at bounding box center [498, 910] width 332 height 78
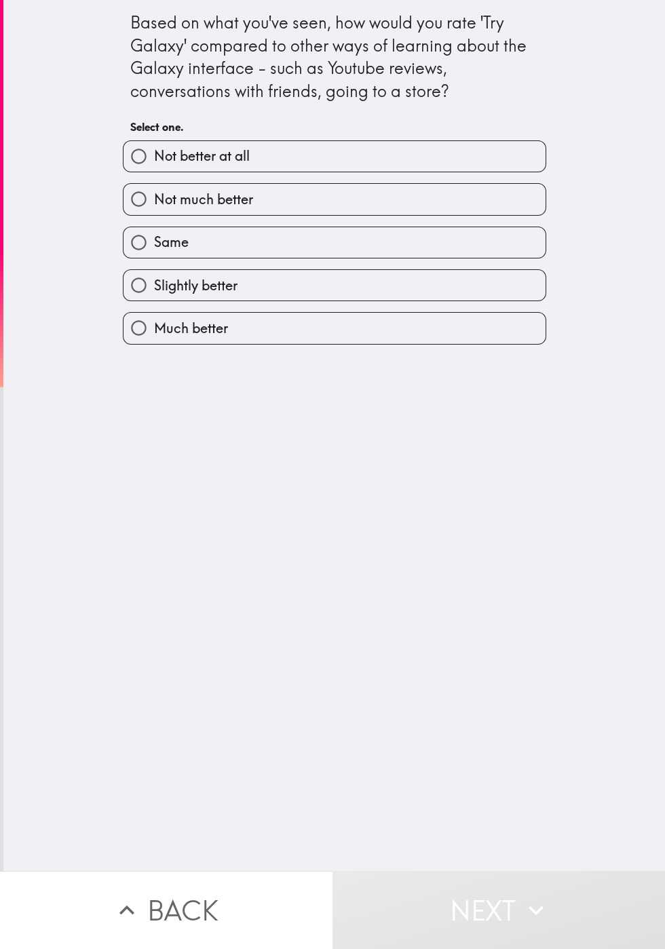
click at [172, 209] on span "Not much better" at bounding box center [203, 199] width 99 height 19
click at [154, 214] on input "Not much better" at bounding box center [138, 199] width 31 height 31
radio input "true"
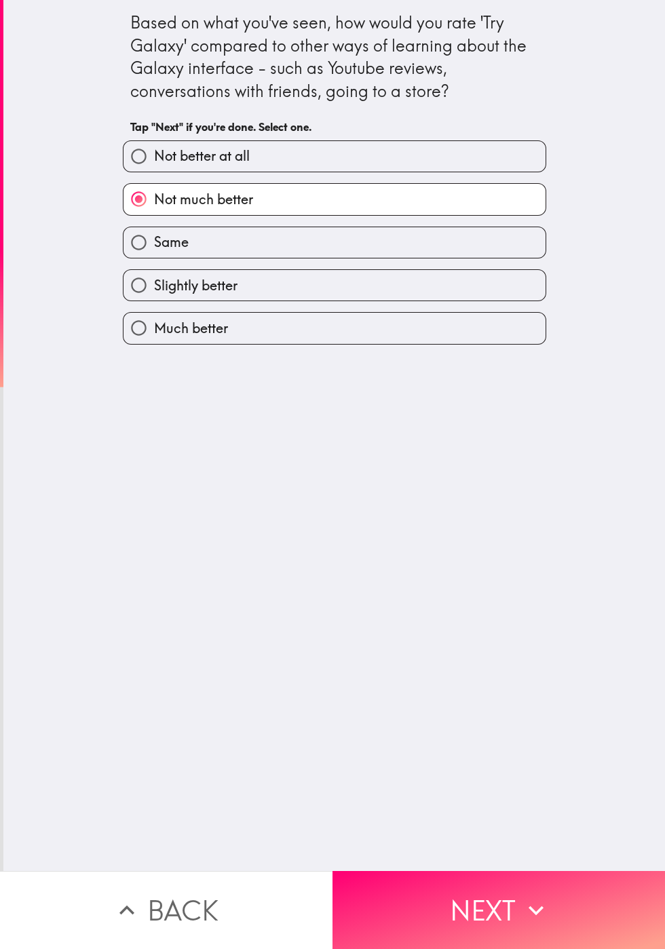
click at [470, 907] on button "Next" at bounding box center [498, 910] width 332 height 78
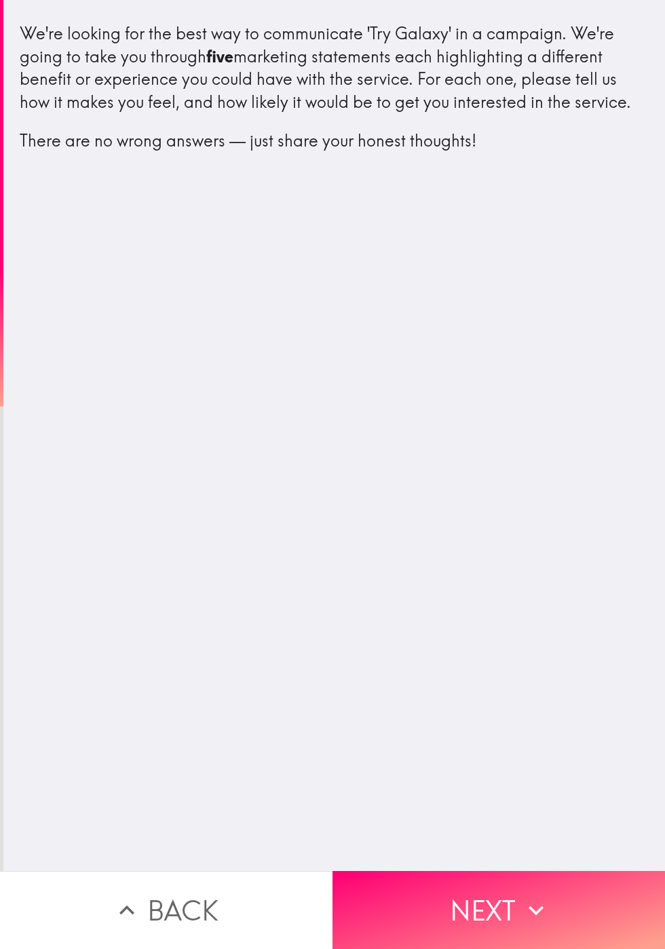
click at [471, 910] on button "Next" at bounding box center [498, 910] width 332 height 78
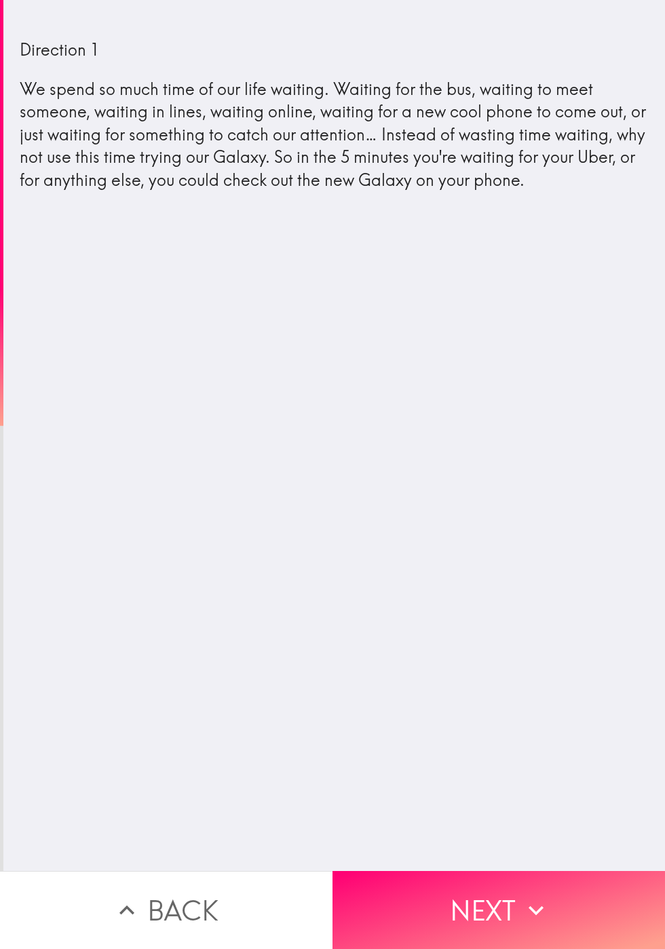
click at [444, 905] on button "Next" at bounding box center [498, 910] width 332 height 78
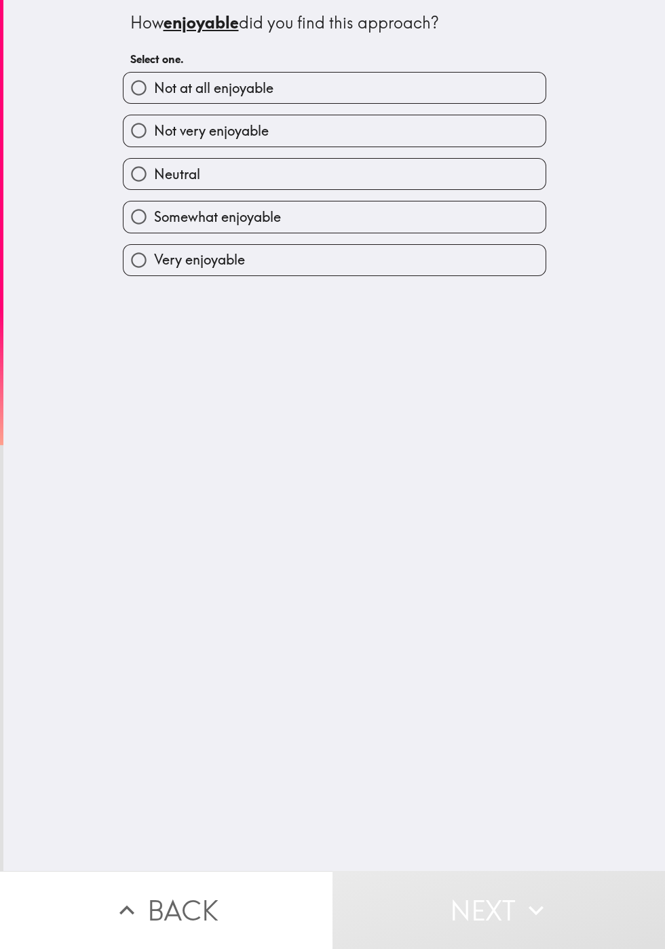
click at [197, 130] on span "Not very enjoyable" at bounding box center [211, 130] width 115 height 19
click at [154, 130] on input "Not very enjoyable" at bounding box center [138, 130] width 31 height 31
radio input "true"
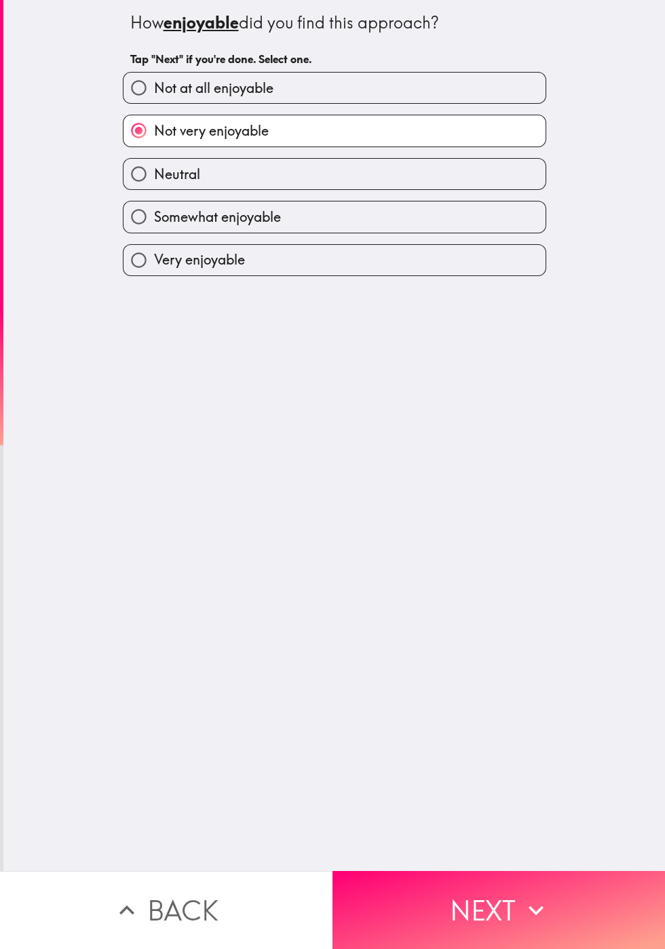
click at [473, 900] on button "Next" at bounding box center [498, 910] width 332 height 78
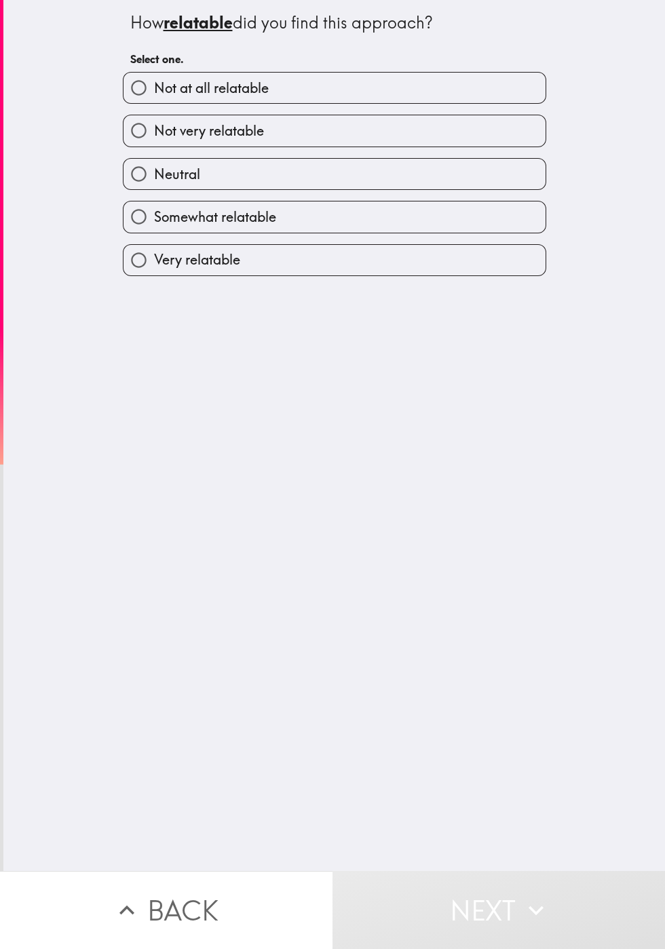
click at [204, 88] on span "Not at all relatable" at bounding box center [211, 88] width 115 height 19
click at [154, 88] on input "Not at all relatable" at bounding box center [138, 88] width 31 height 31
radio input "true"
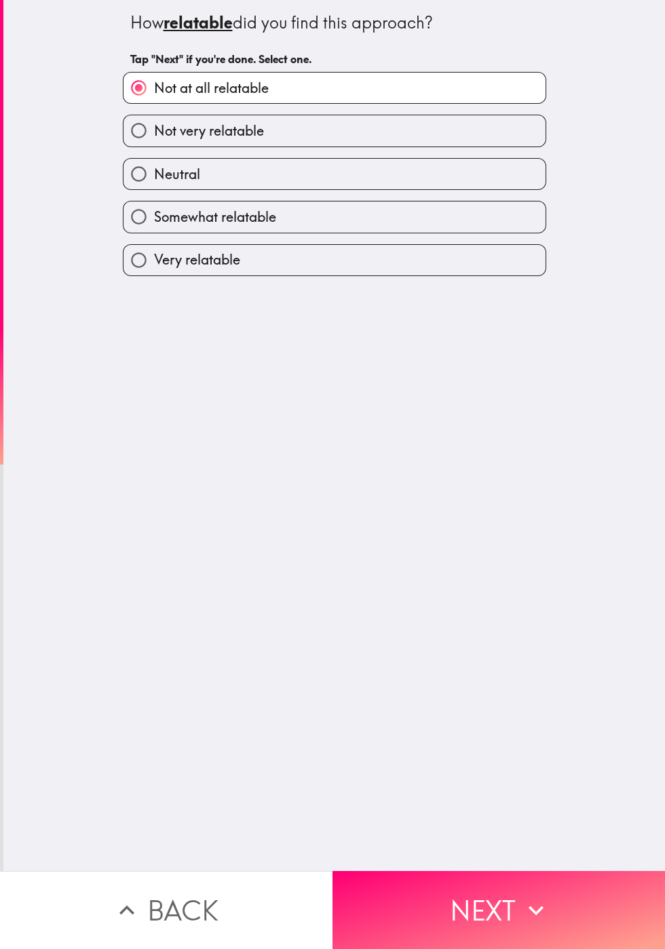
click at [472, 909] on button "Next" at bounding box center [498, 910] width 332 height 78
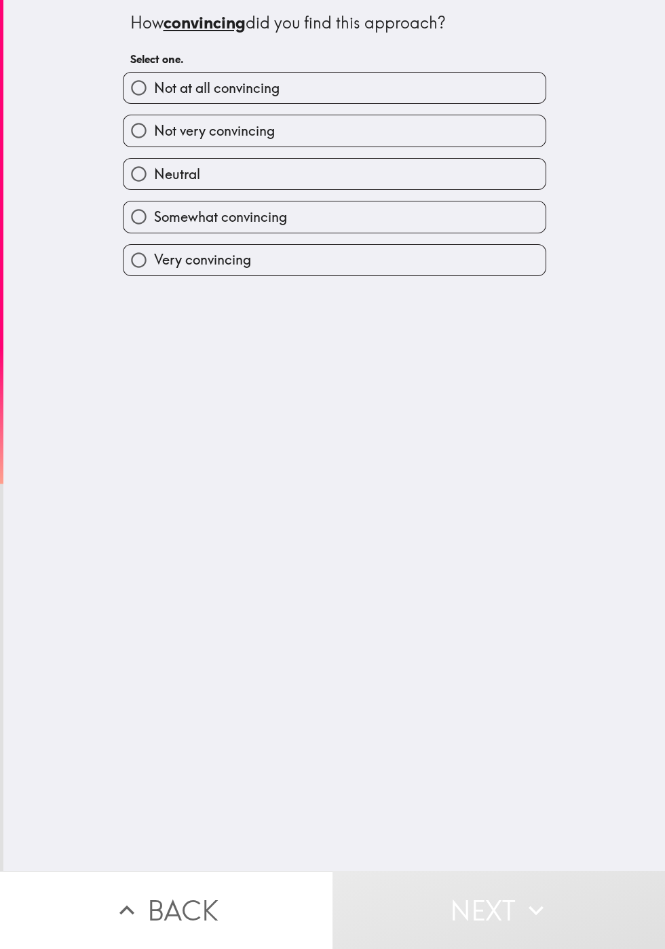
click at [171, 92] on span "Not at all convincing" at bounding box center [216, 88] width 125 height 19
click at [154, 92] on input "Not at all convincing" at bounding box center [138, 88] width 31 height 31
radio input "true"
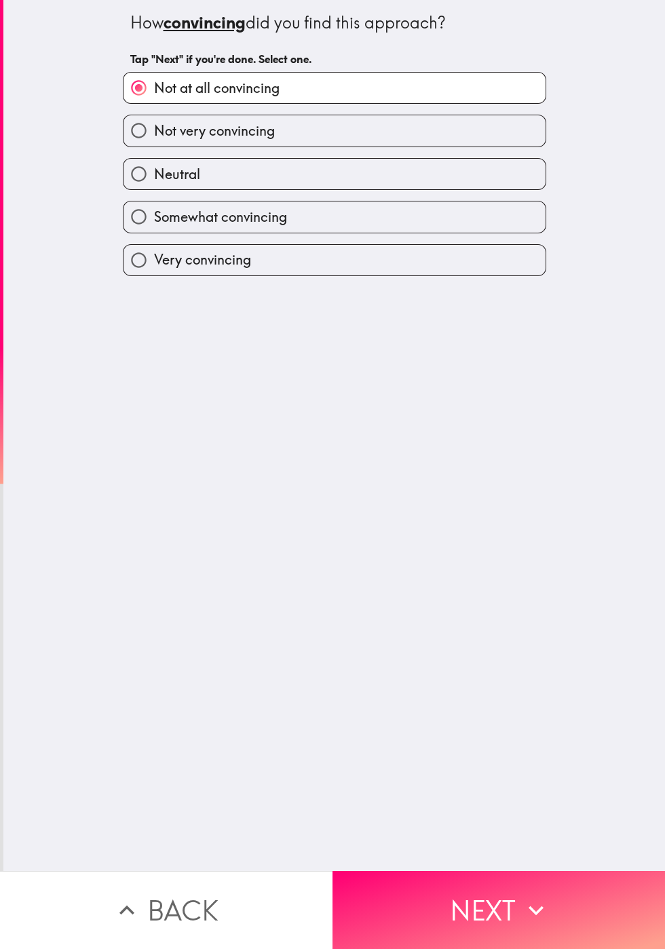
click at [463, 902] on button "Next" at bounding box center [498, 910] width 332 height 78
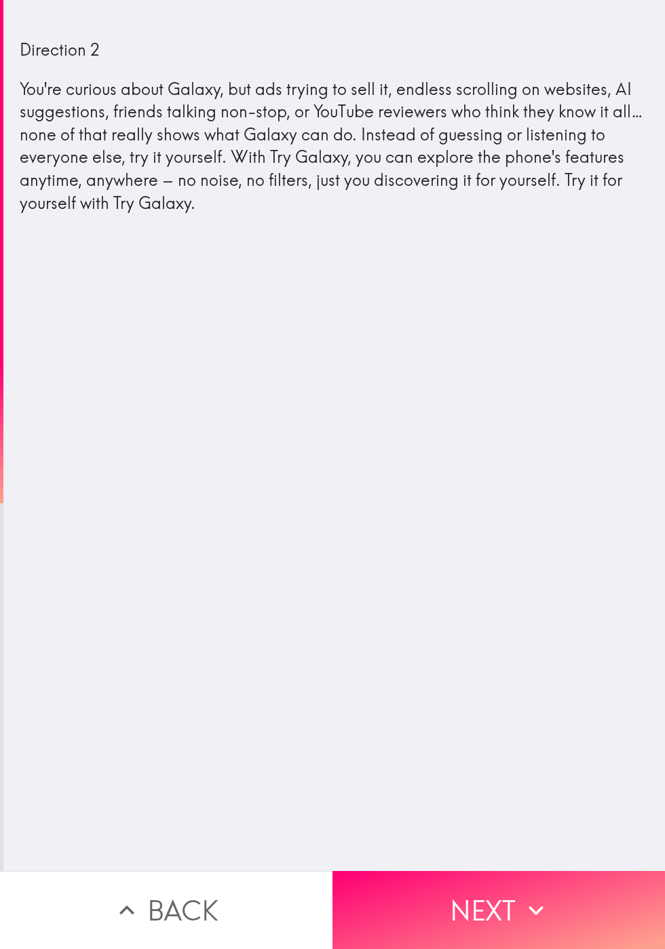
click at [453, 904] on button "Next" at bounding box center [498, 910] width 332 height 78
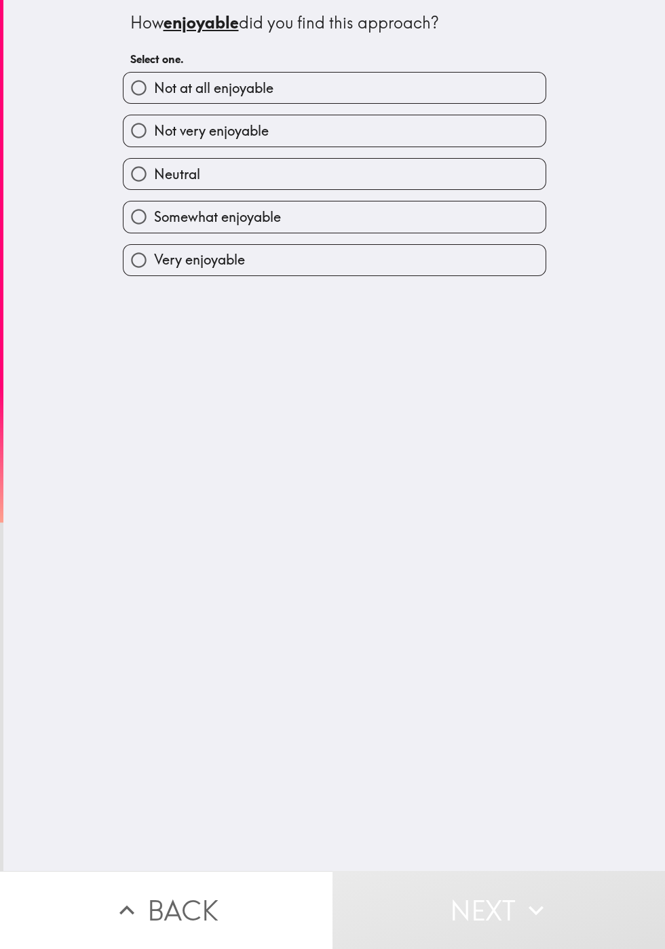
click at [151, 180] on input "Neutral" at bounding box center [138, 174] width 31 height 31
radio input "true"
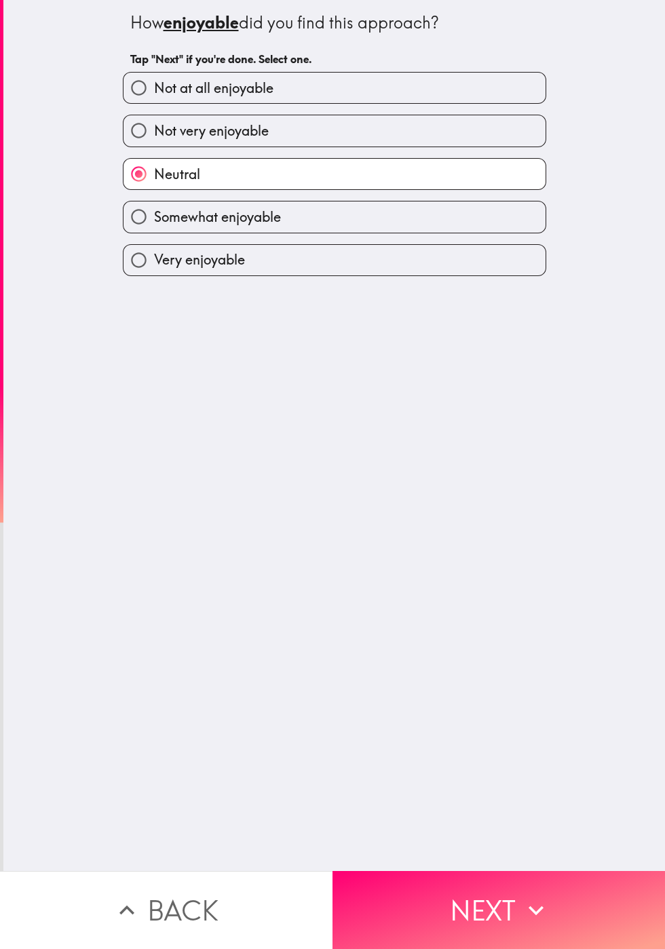
click at [471, 905] on button "Next" at bounding box center [498, 910] width 332 height 78
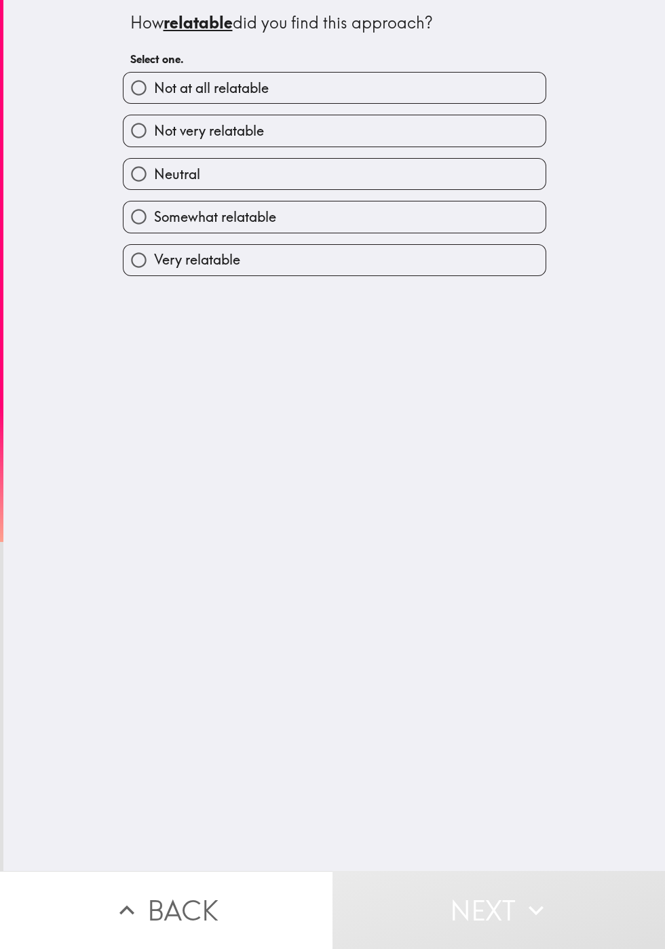
click at [185, 184] on span "Neutral" at bounding box center [177, 174] width 46 height 19
click at [154, 187] on input "Neutral" at bounding box center [138, 174] width 31 height 31
radio input "true"
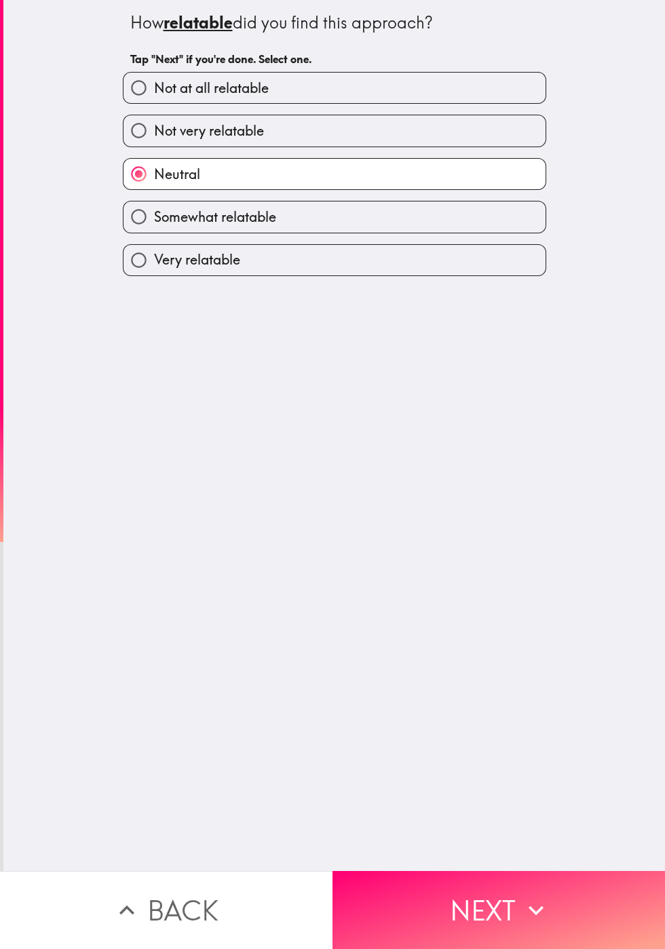
click at [460, 902] on button "Next" at bounding box center [498, 910] width 332 height 78
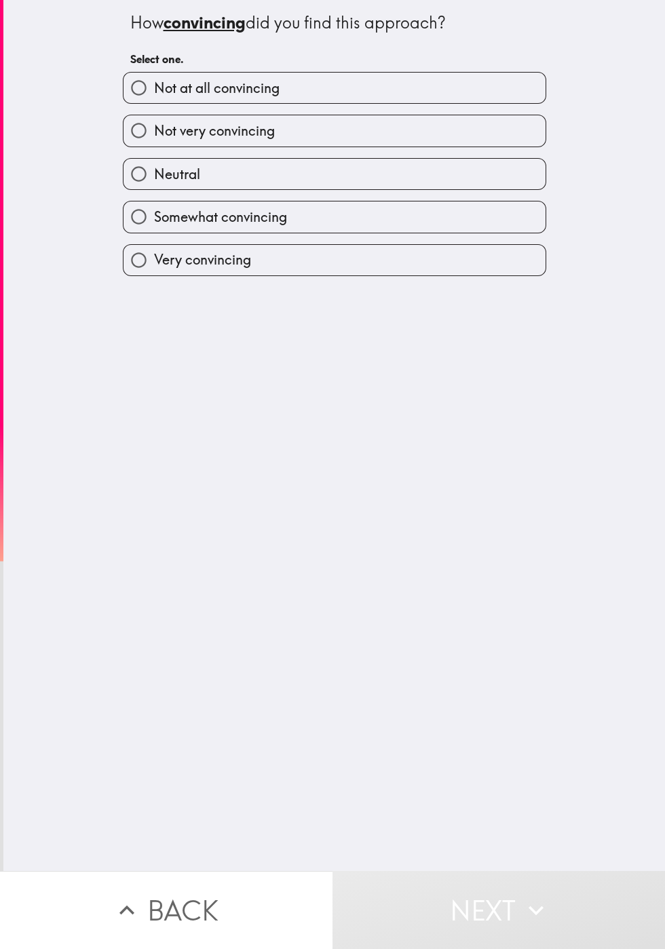
click at [180, 227] on span "Somewhat convincing" at bounding box center [220, 217] width 133 height 19
click at [154, 227] on input "Somewhat convincing" at bounding box center [138, 216] width 31 height 31
radio input "true"
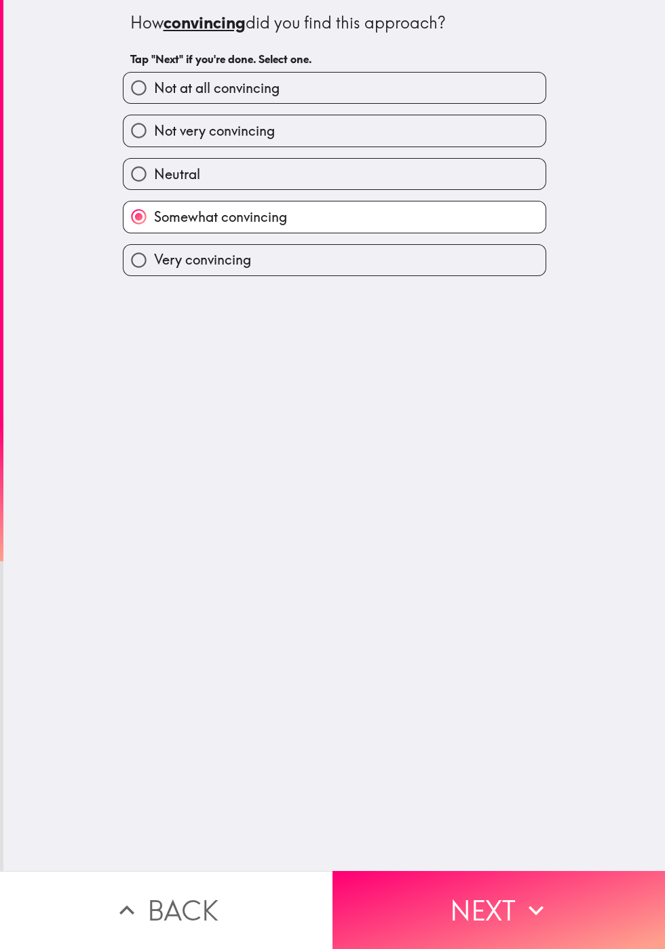
click at [478, 905] on button "Next" at bounding box center [498, 910] width 332 height 78
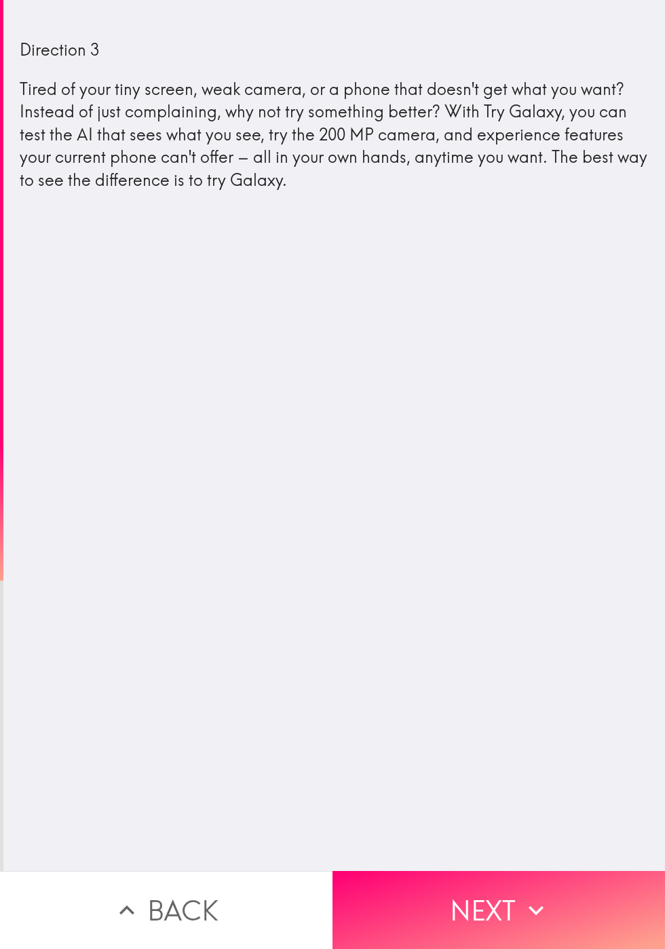
click at [445, 897] on button "Next" at bounding box center [498, 910] width 332 height 78
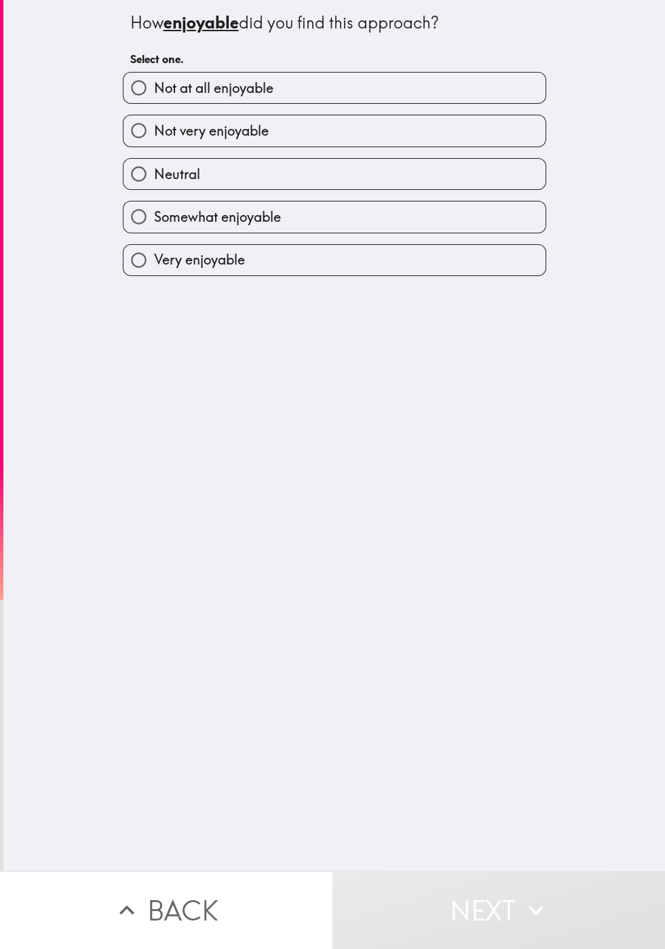
click at [172, 136] on span "Not very enjoyable" at bounding box center [211, 130] width 115 height 19
click at [154, 136] on input "Not very enjoyable" at bounding box center [138, 130] width 31 height 31
radio input "true"
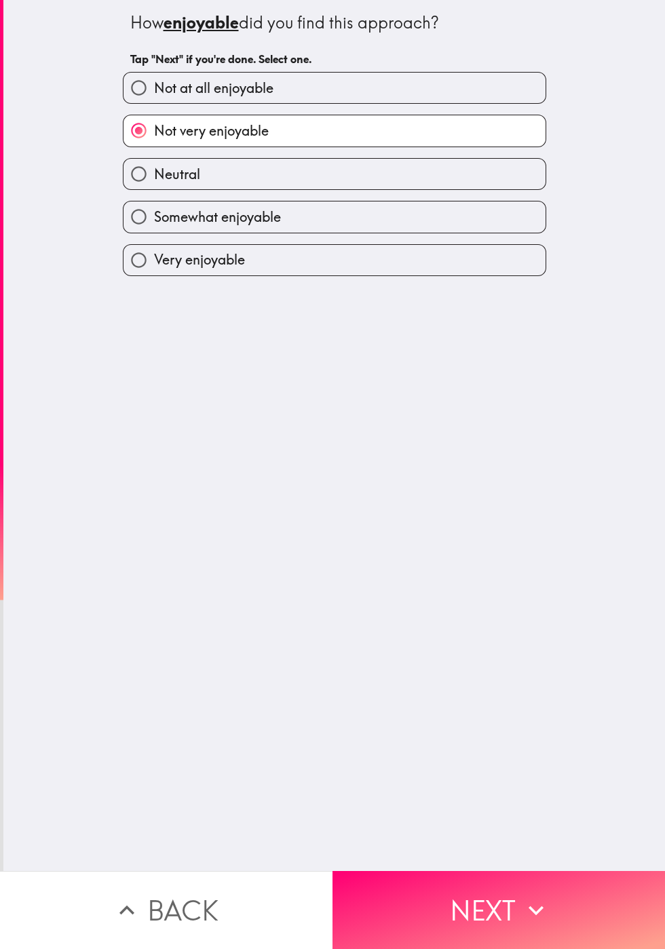
click at [457, 903] on button "Next" at bounding box center [498, 910] width 332 height 78
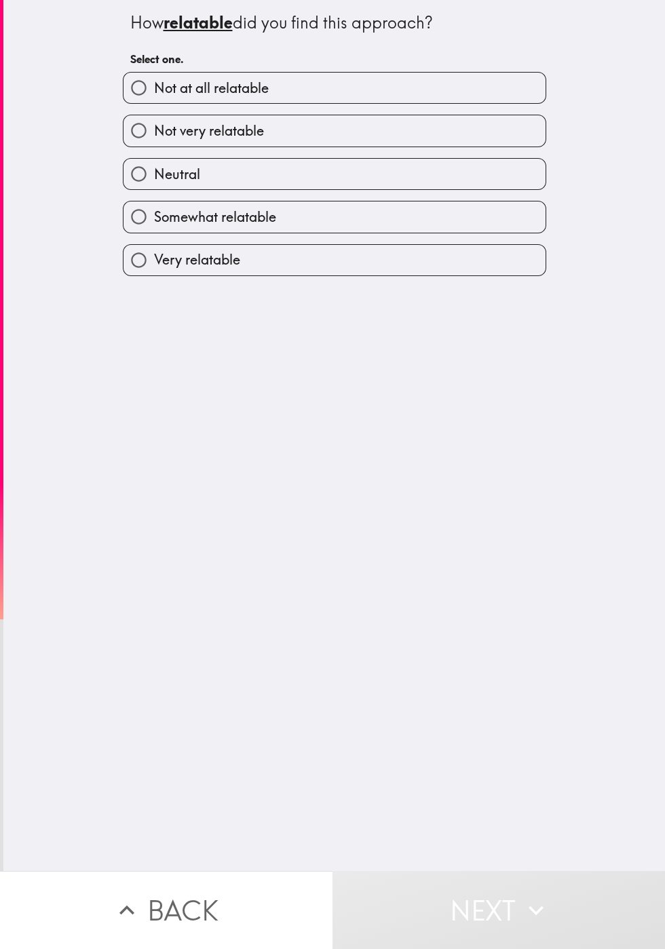
click at [149, 140] on input "Not very relatable" at bounding box center [138, 130] width 31 height 31
radio input "true"
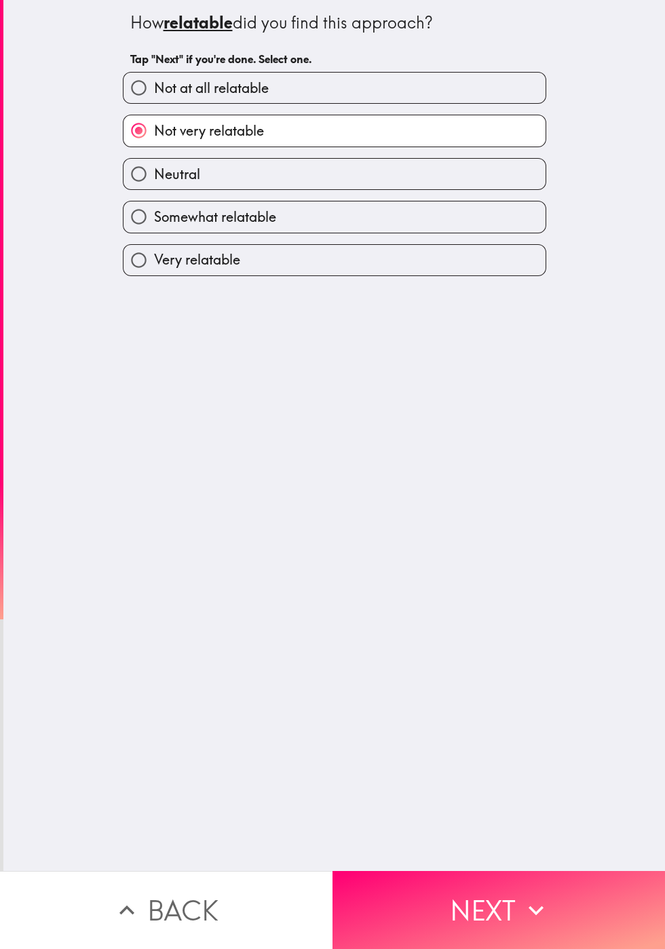
click at [467, 901] on button "Next" at bounding box center [498, 910] width 332 height 78
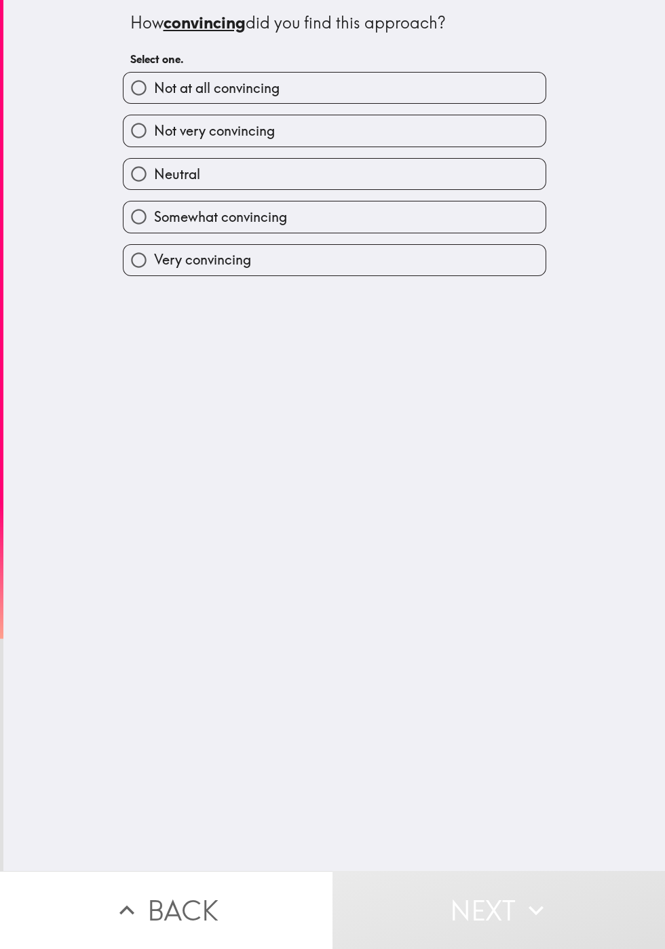
click at [176, 140] on span "Not very convincing" at bounding box center [214, 130] width 121 height 19
click at [154, 145] on input "Not very convincing" at bounding box center [138, 130] width 31 height 31
radio input "true"
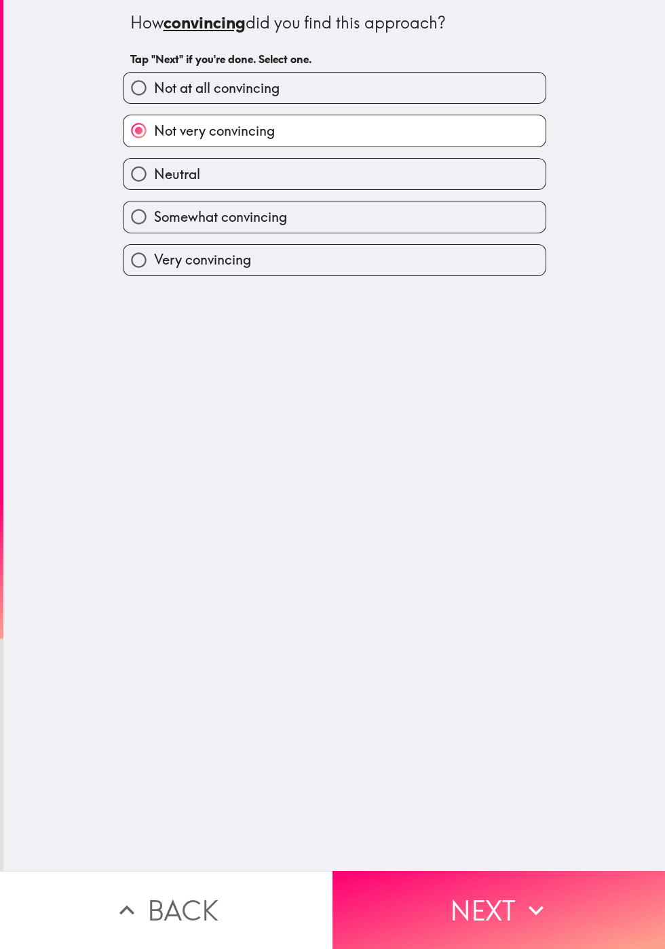
click at [472, 904] on button "Next" at bounding box center [498, 910] width 332 height 78
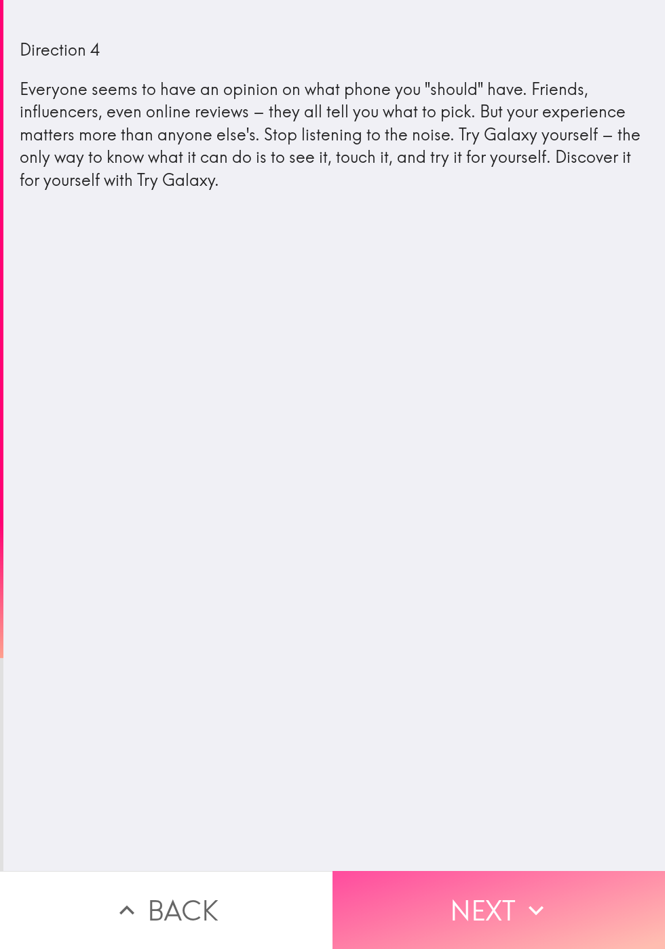
click at [464, 892] on button "Next" at bounding box center [498, 910] width 332 height 78
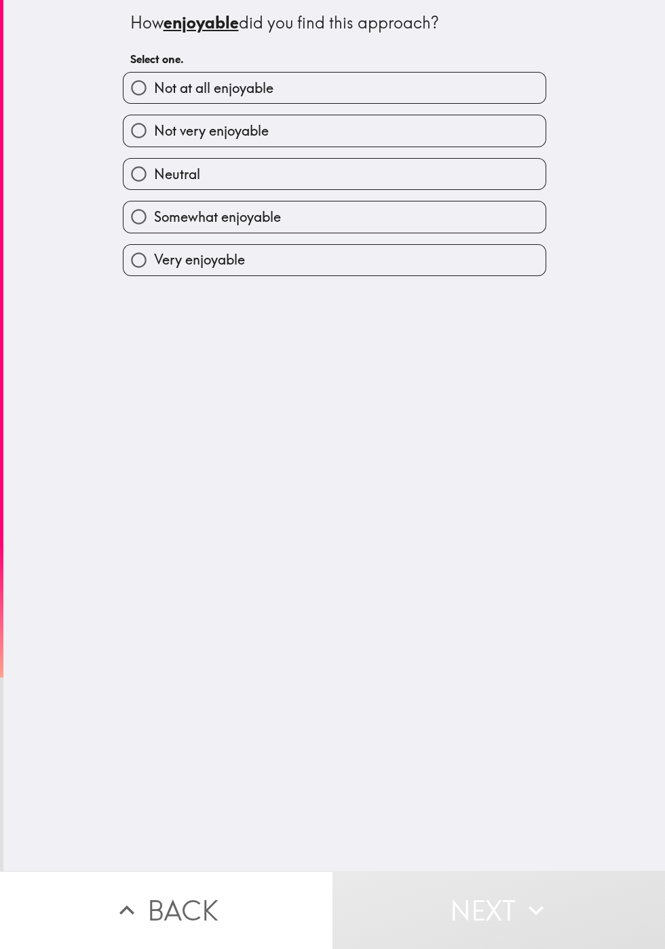
click at [176, 227] on span "Somewhat enjoyable" at bounding box center [217, 217] width 127 height 19
click at [154, 231] on input "Somewhat enjoyable" at bounding box center [138, 216] width 31 height 31
radio input "true"
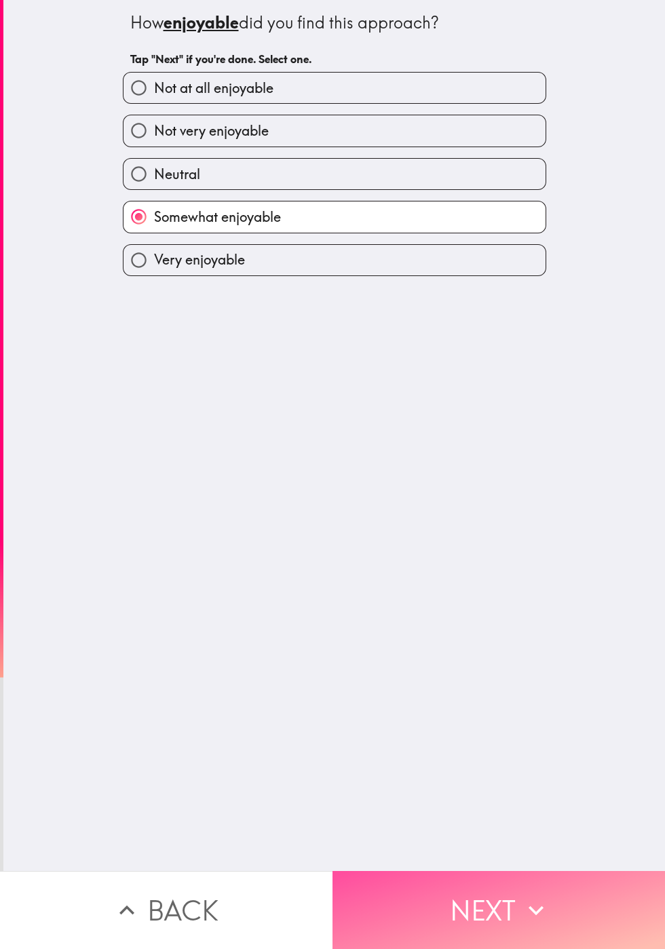
click at [481, 918] on button "Next" at bounding box center [498, 910] width 332 height 78
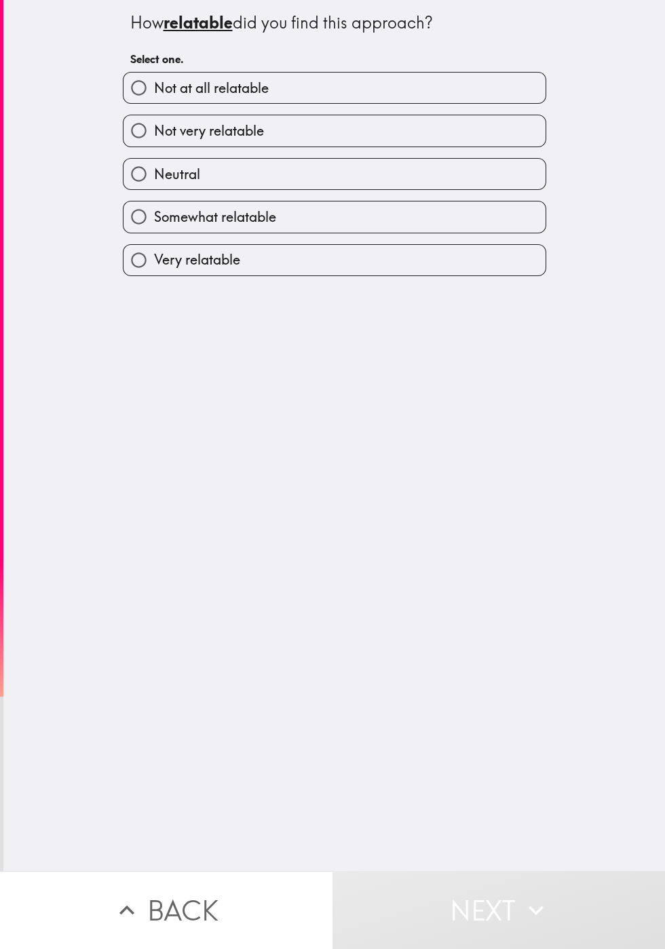
click at [185, 269] on span "Very relatable" at bounding box center [197, 259] width 86 height 19
click at [154, 269] on input "Very relatable" at bounding box center [138, 260] width 31 height 31
radio input "true"
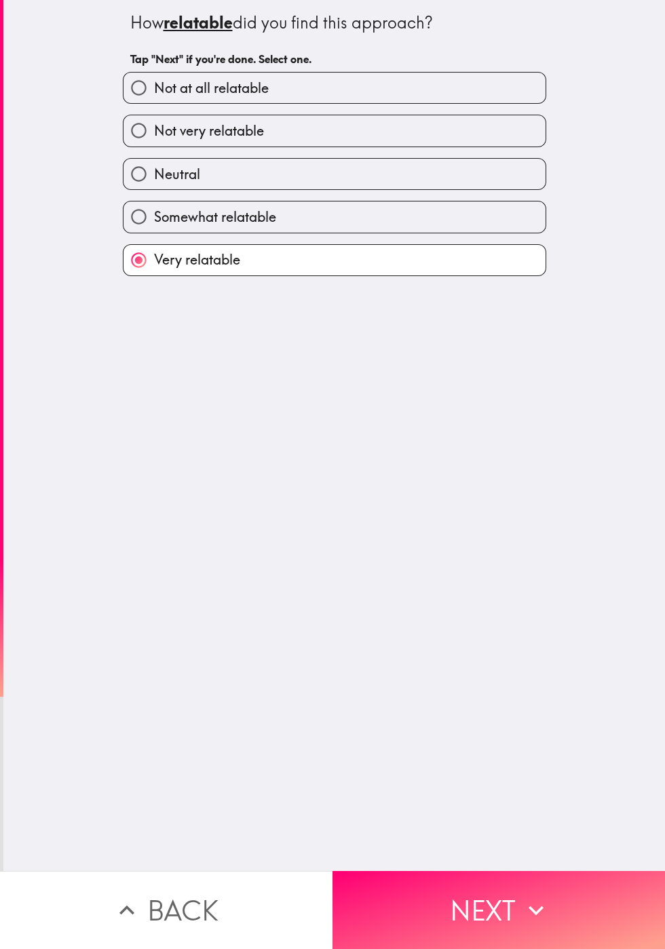
click at [465, 900] on button "Next" at bounding box center [498, 910] width 332 height 78
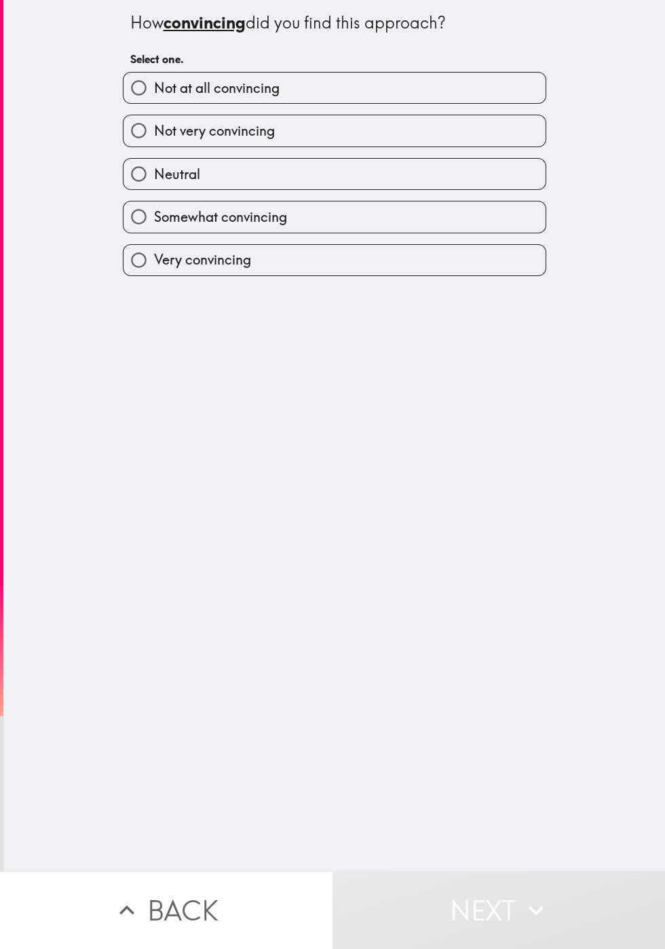
click at [178, 227] on span "Somewhat convincing" at bounding box center [220, 217] width 133 height 19
click at [154, 231] on input "Somewhat convincing" at bounding box center [138, 216] width 31 height 31
radio input "true"
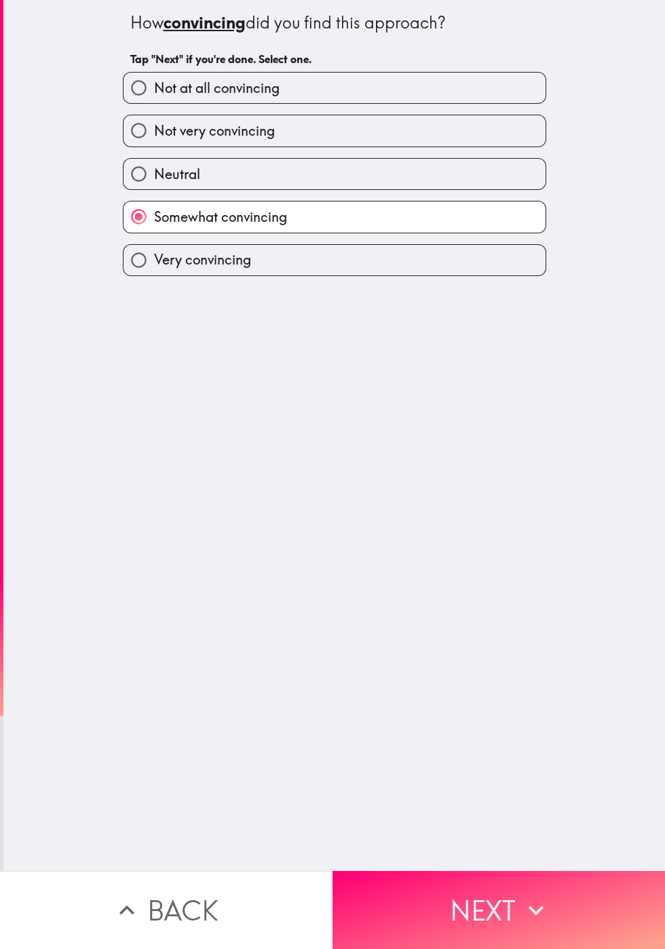
click at [473, 904] on button "Next" at bounding box center [498, 910] width 332 height 78
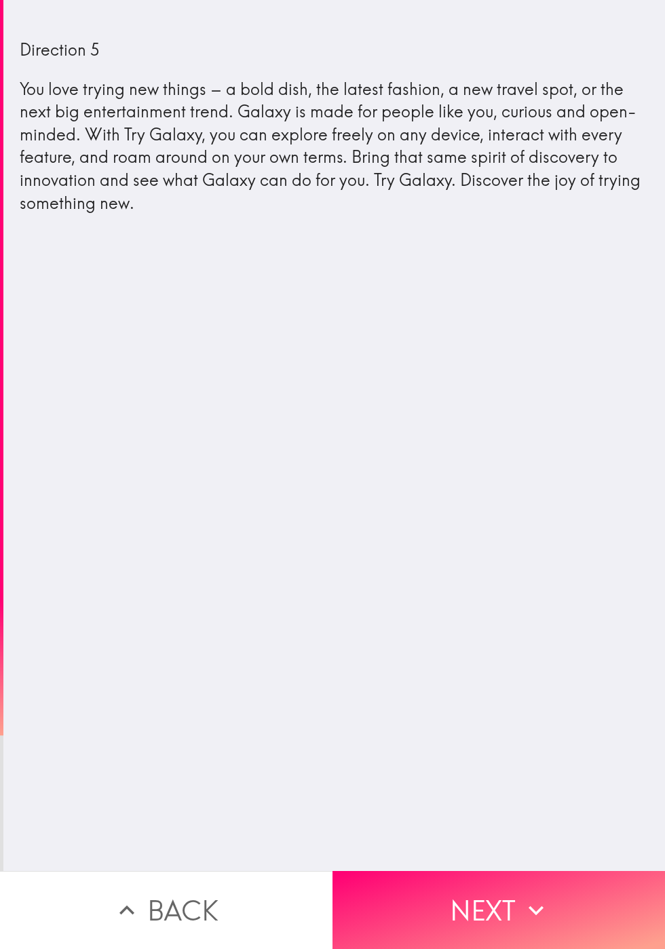
click at [446, 897] on button "Next" at bounding box center [498, 910] width 332 height 78
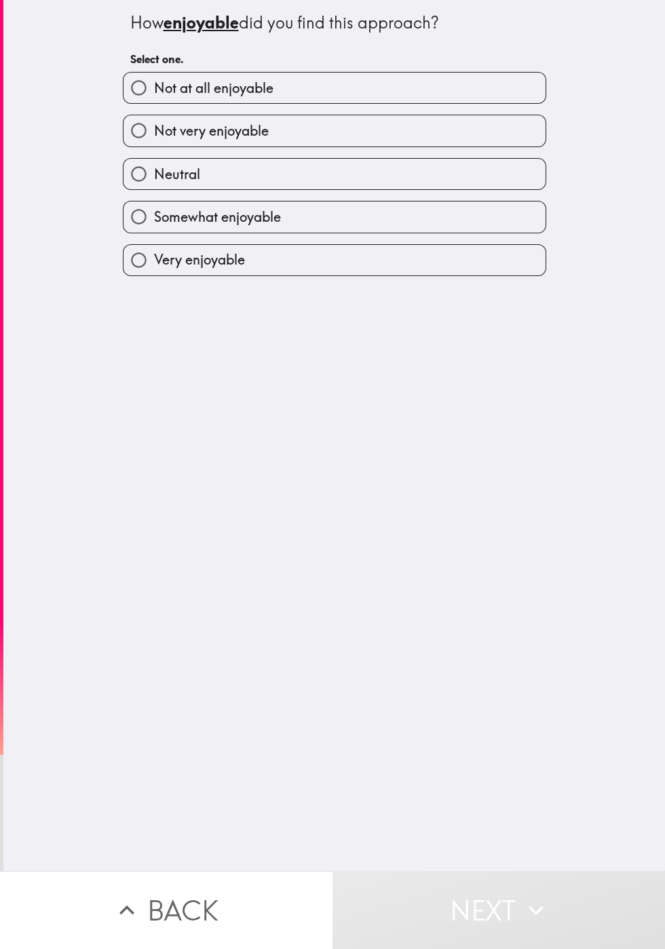
click at [153, 87] on input "Not at all enjoyable" at bounding box center [138, 88] width 31 height 31
radio input "true"
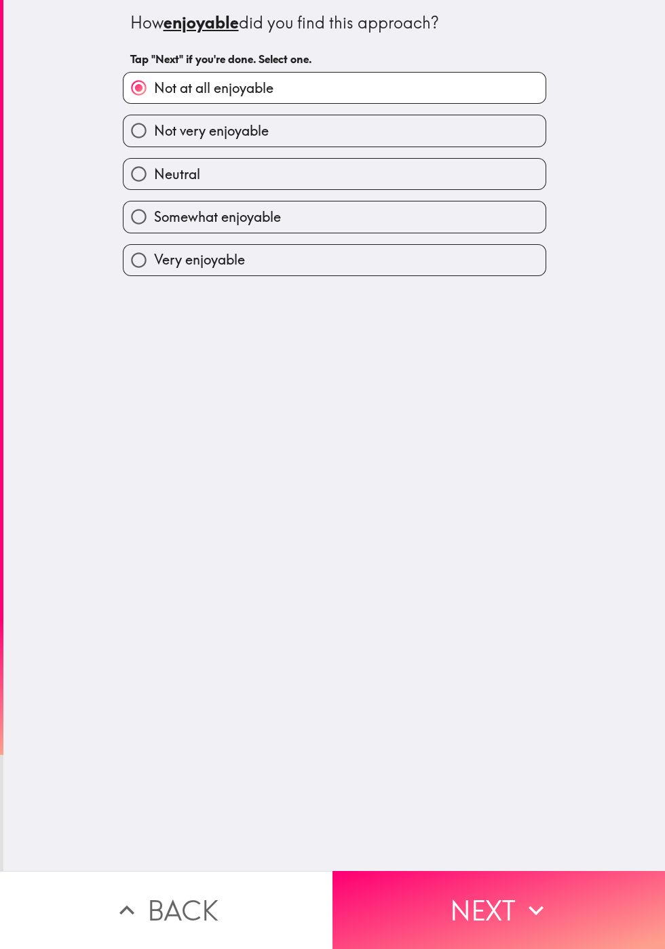
click at [481, 914] on button "Next" at bounding box center [498, 910] width 332 height 78
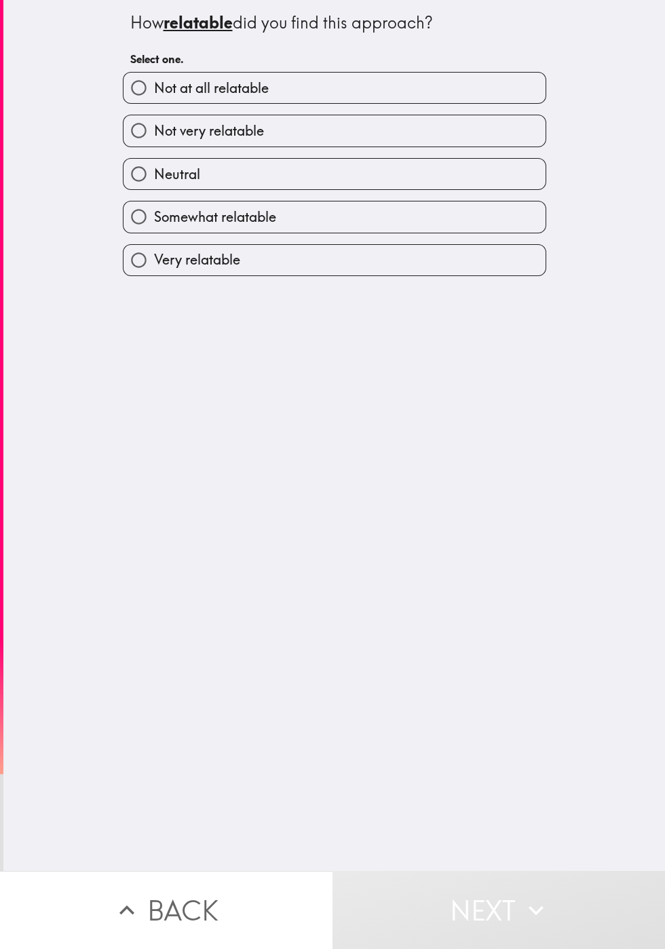
click at [172, 133] on span "Not very relatable" at bounding box center [209, 130] width 110 height 19
click at [154, 133] on input "Not very relatable" at bounding box center [138, 130] width 31 height 31
radio input "true"
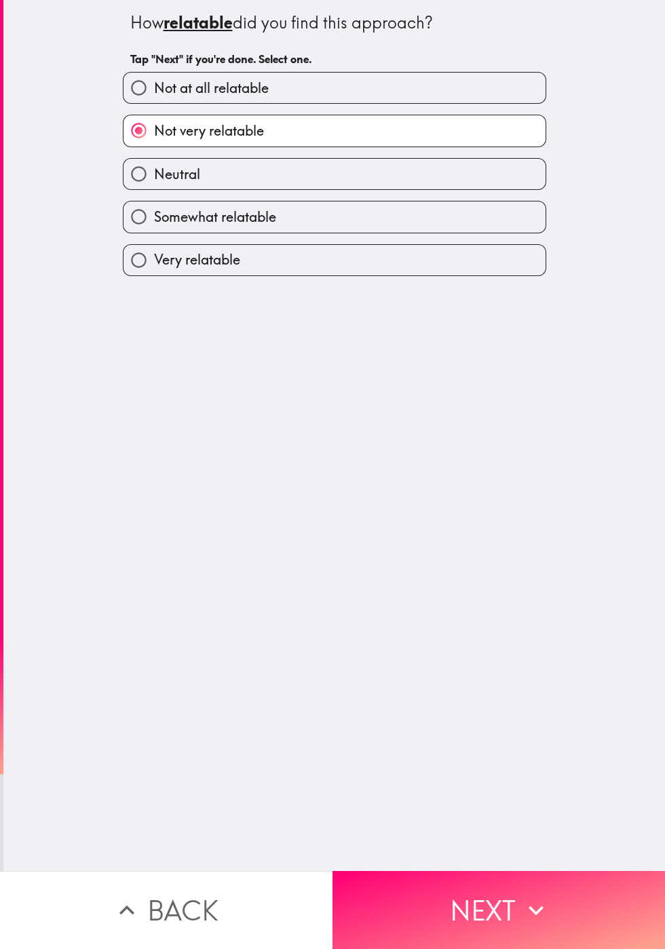
click at [468, 908] on button "Next" at bounding box center [498, 910] width 332 height 78
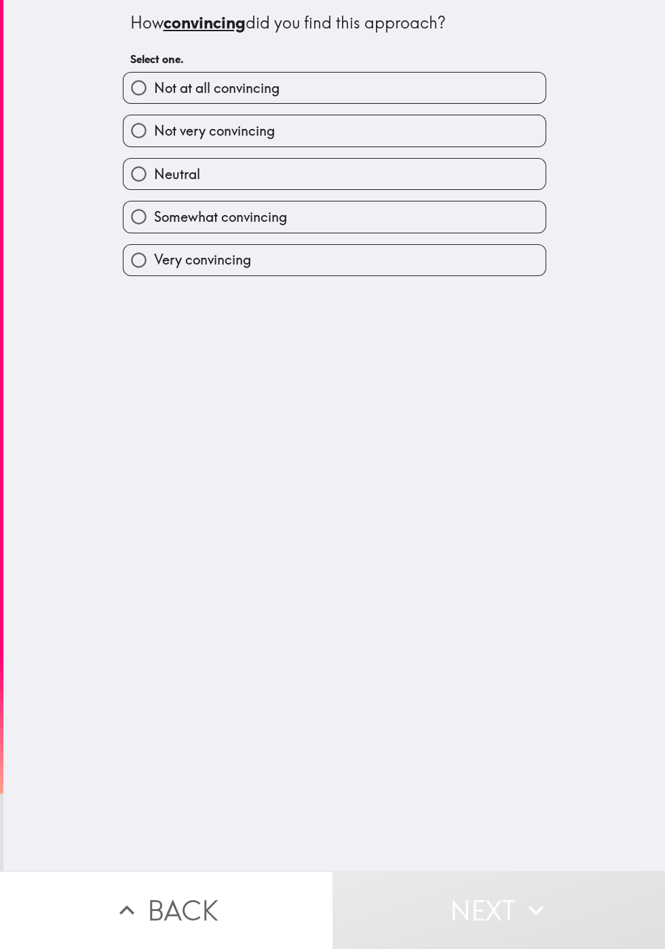
click at [165, 123] on label "Not very convincing" at bounding box center [334, 130] width 422 height 31
click at [154, 123] on input "Not very convincing" at bounding box center [138, 130] width 31 height 31
radio input "true"
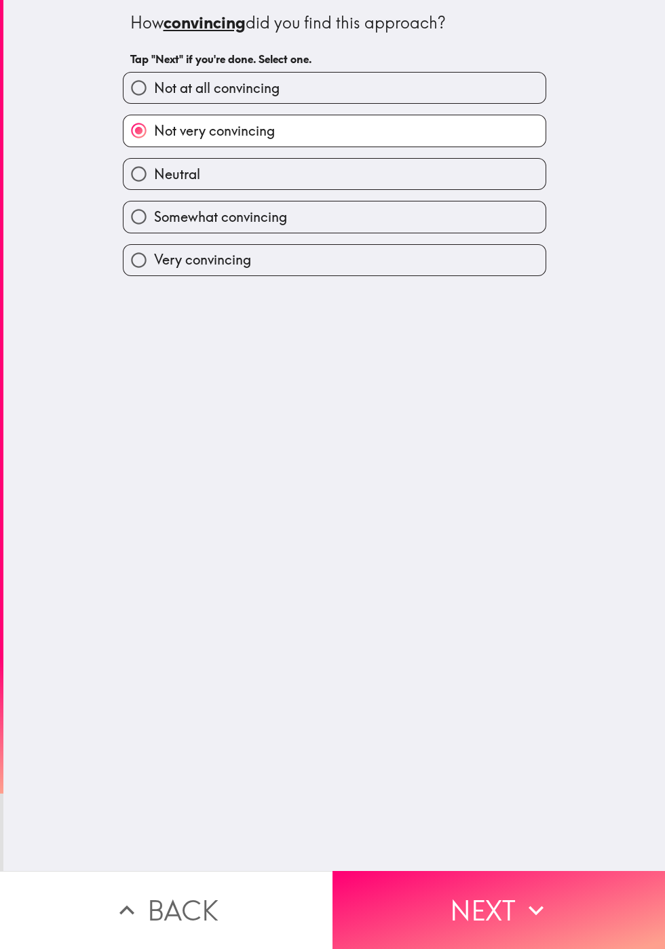
click at [470, 910] on button "Next" at bounding box center [498, 910] width 332 height 78
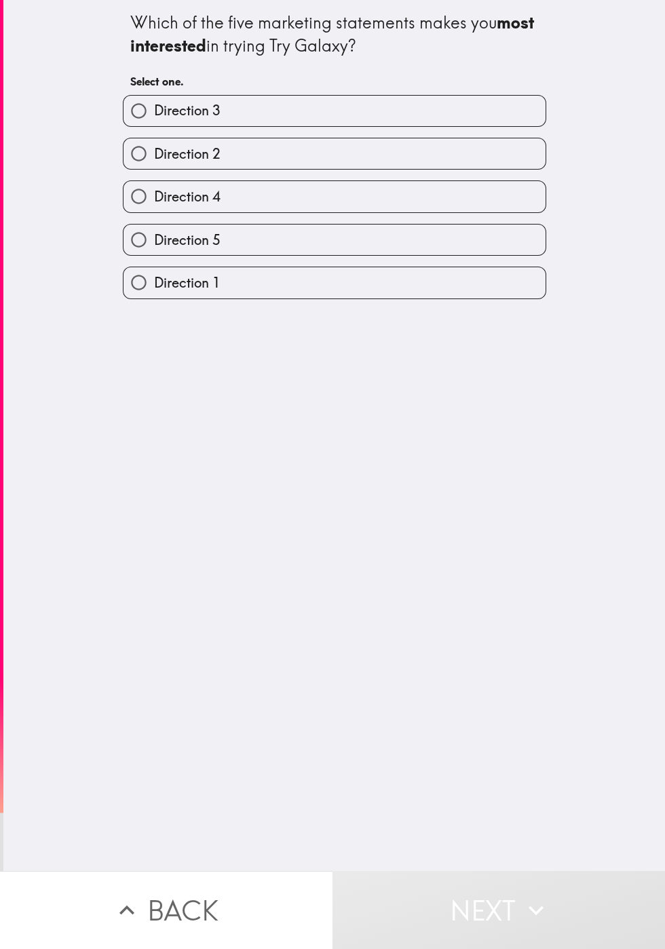
click at [180, 206] on span "Direction 4" at bounding box center [187, 196] width 66 height 19
click at [154, 208] on input "Direction 4" at bounding box center [138, 196] width 31 height 31
radio input "true"
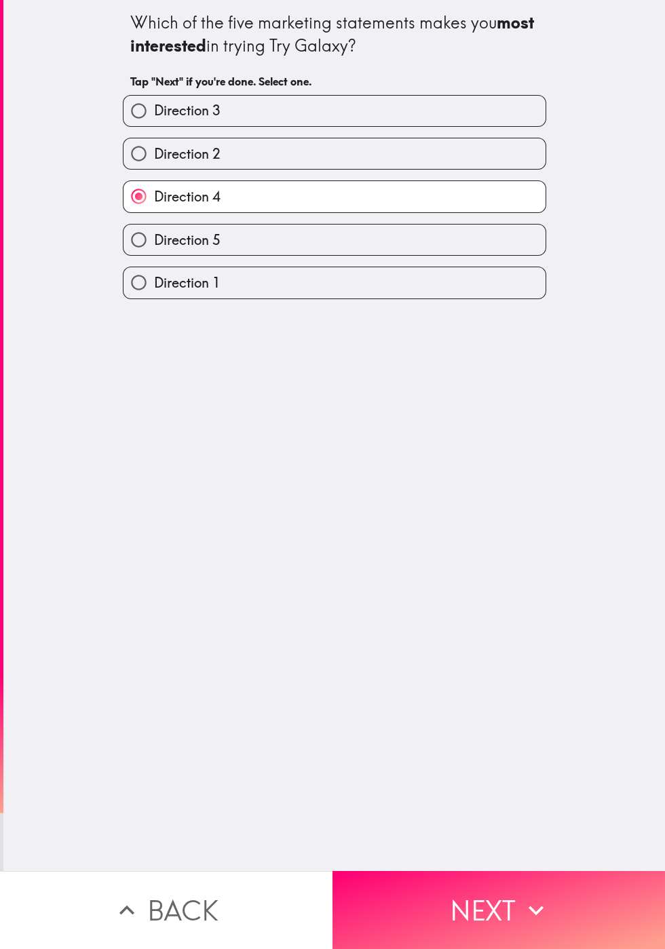
click at [478, 901] on button "Next" at bounding box center [498, 910] width 332 height 78
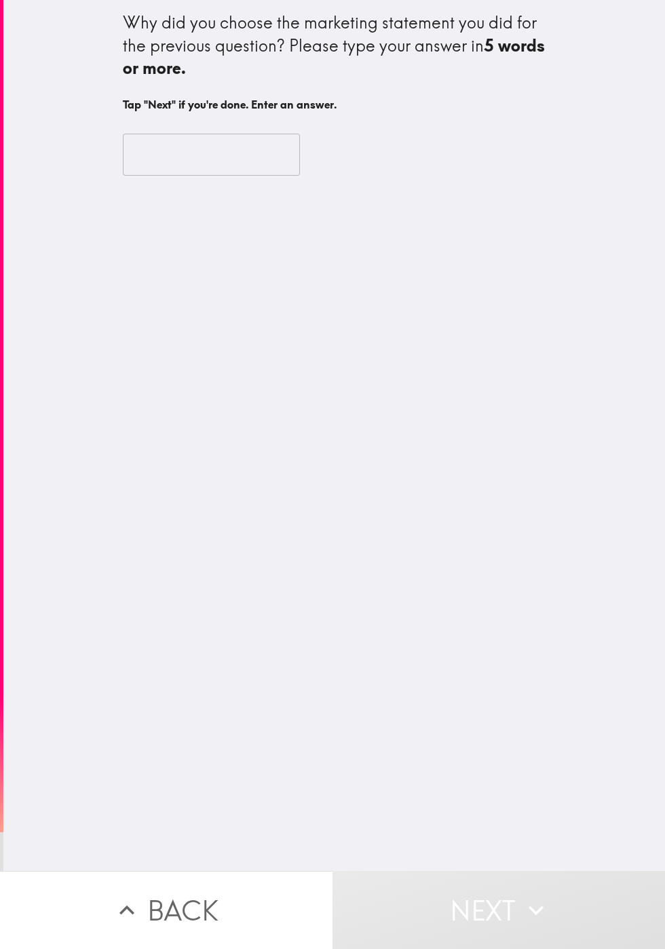
click at [144, 172] on input "text" at bounding box center [211, 155] width 177 height 42
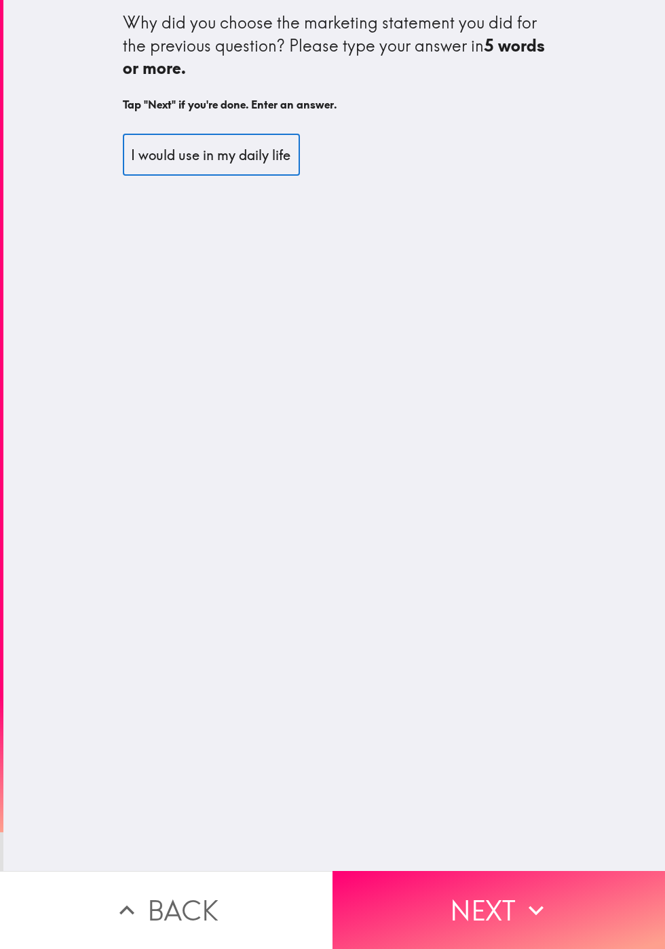
scroll to position [0, 320]
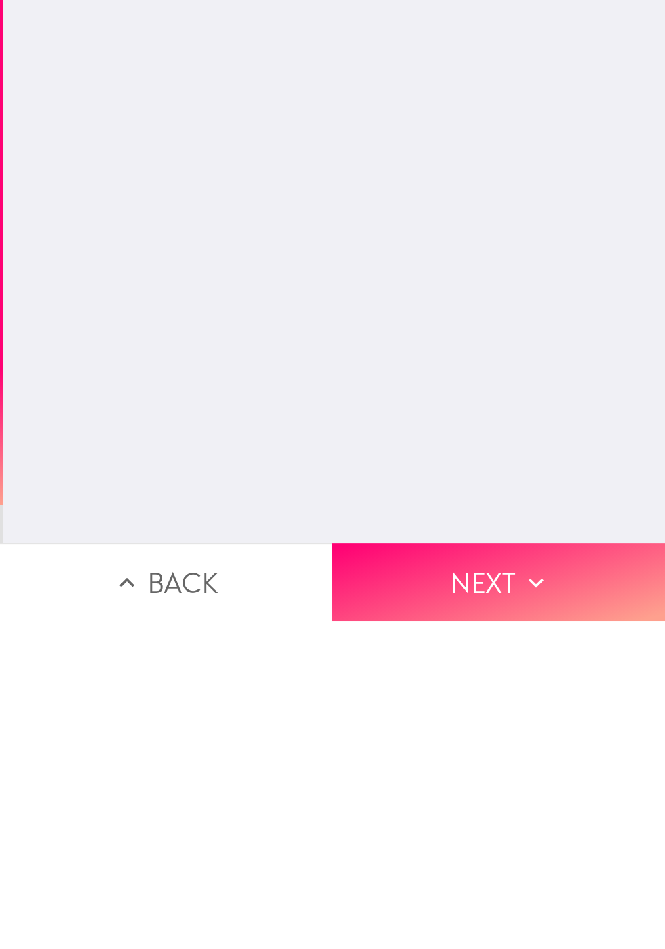
type input "It encourages me to try out something that I would use in my daily life"
click at [465, 906] on button "Next" at bounding box center [498, 910] width 332 height 78
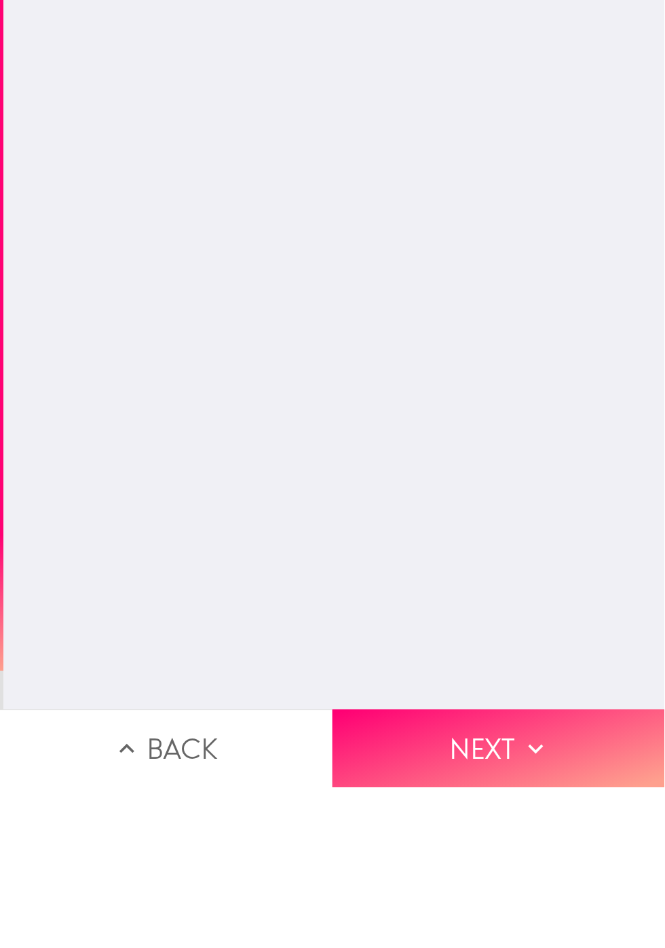
scroll to position [0, 0]
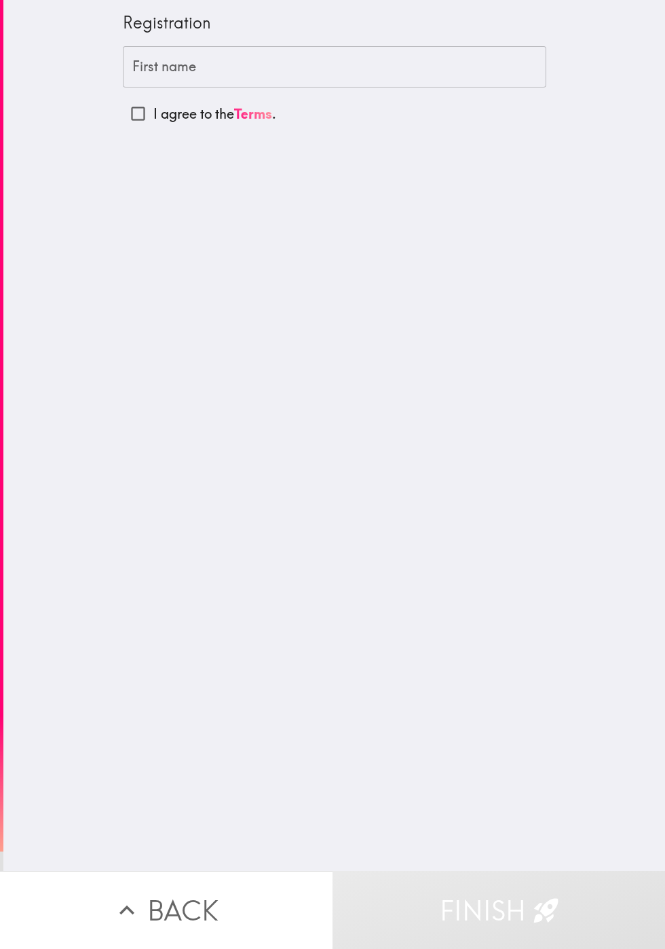
click at [240, 64] on input "First name" at bounding box center [334, 67] width 423 height 42
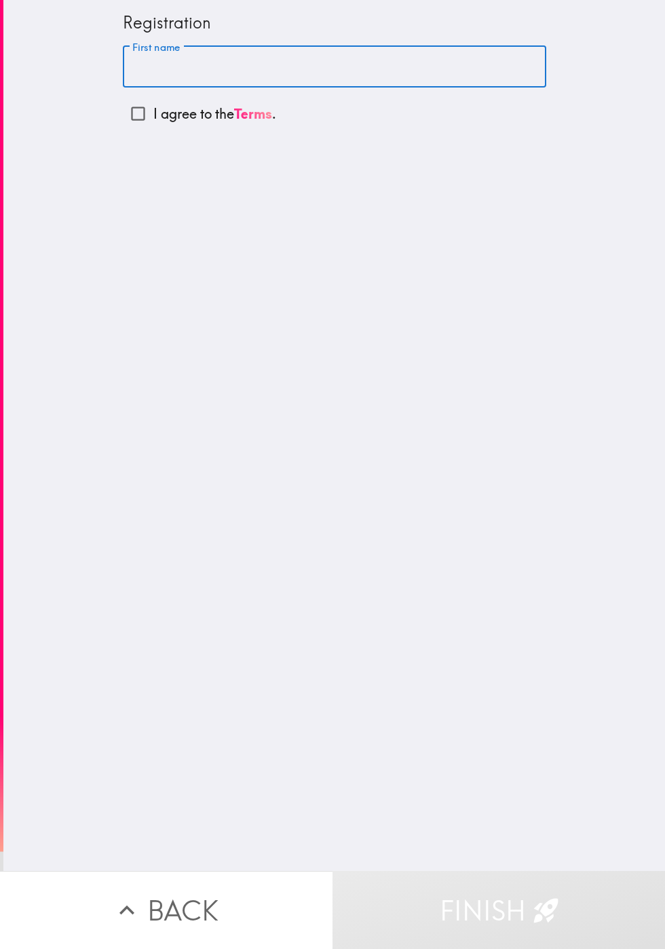
type input "[PERSON_NAME]"
click at [136, 111] on input "I agree to the Terms ." at bounding box center [138, 113] width 31 height 31
checkbox input "true"
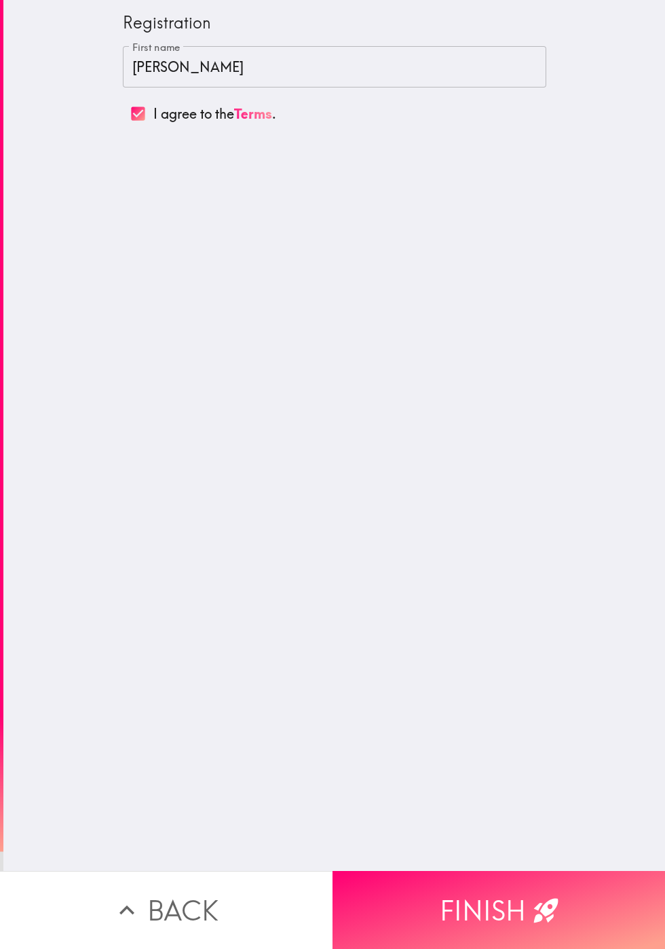
click at [490, 899] on button "Finish" at bounding box center [498, 910] width 332 height 78
